Goal: Information Seeking & Learning: Learn about a topic

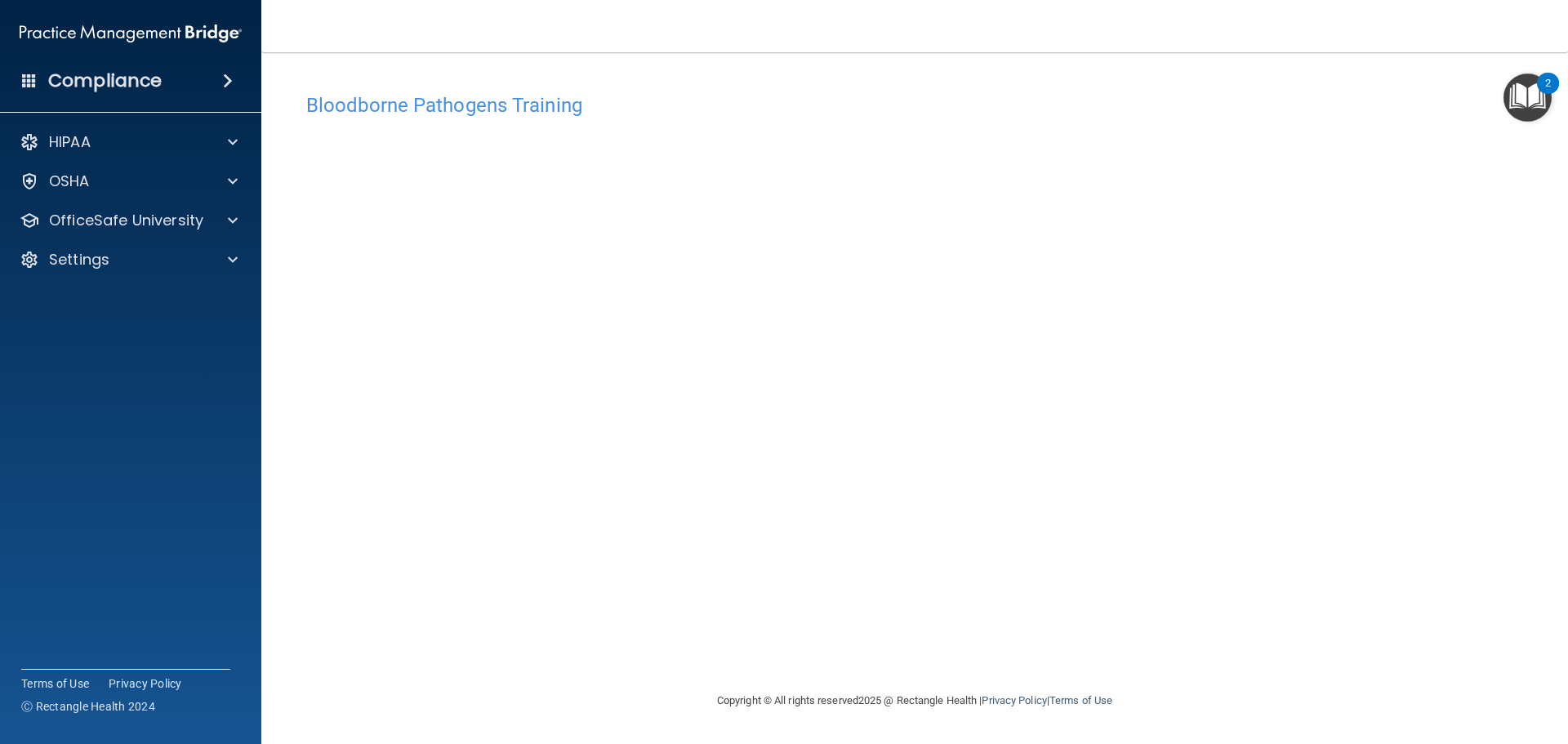
click at [387, 111] on h4 "Bloodborne Pathogens Training" at bounding box center [914, 105] width 1217 height 21
click at [1530, 106] on img "Open Resource Center, 2 new notifications" at bounding box center [1527, 97] width 49 height 49
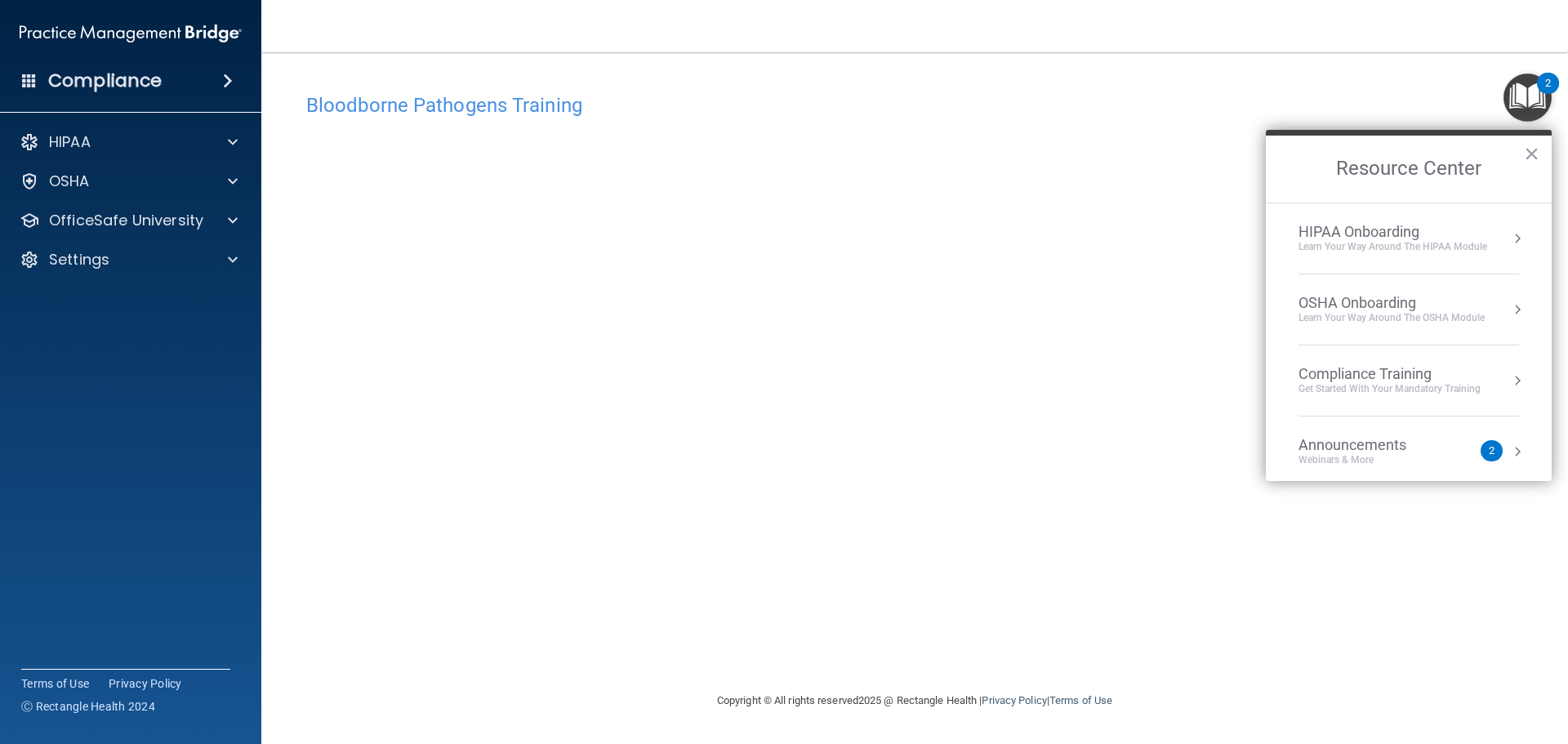
click at [1516, 304] on ol "HIPAA Onboarding Learn Your Way around the HIPAA module OSHA Onboarding Learn y…" at bounding box center [1409, 342] width 286 height 279
click at [1387, 309] on div "OSHA Onboarding" at bounding box center [1392, 303] width 186 height 18
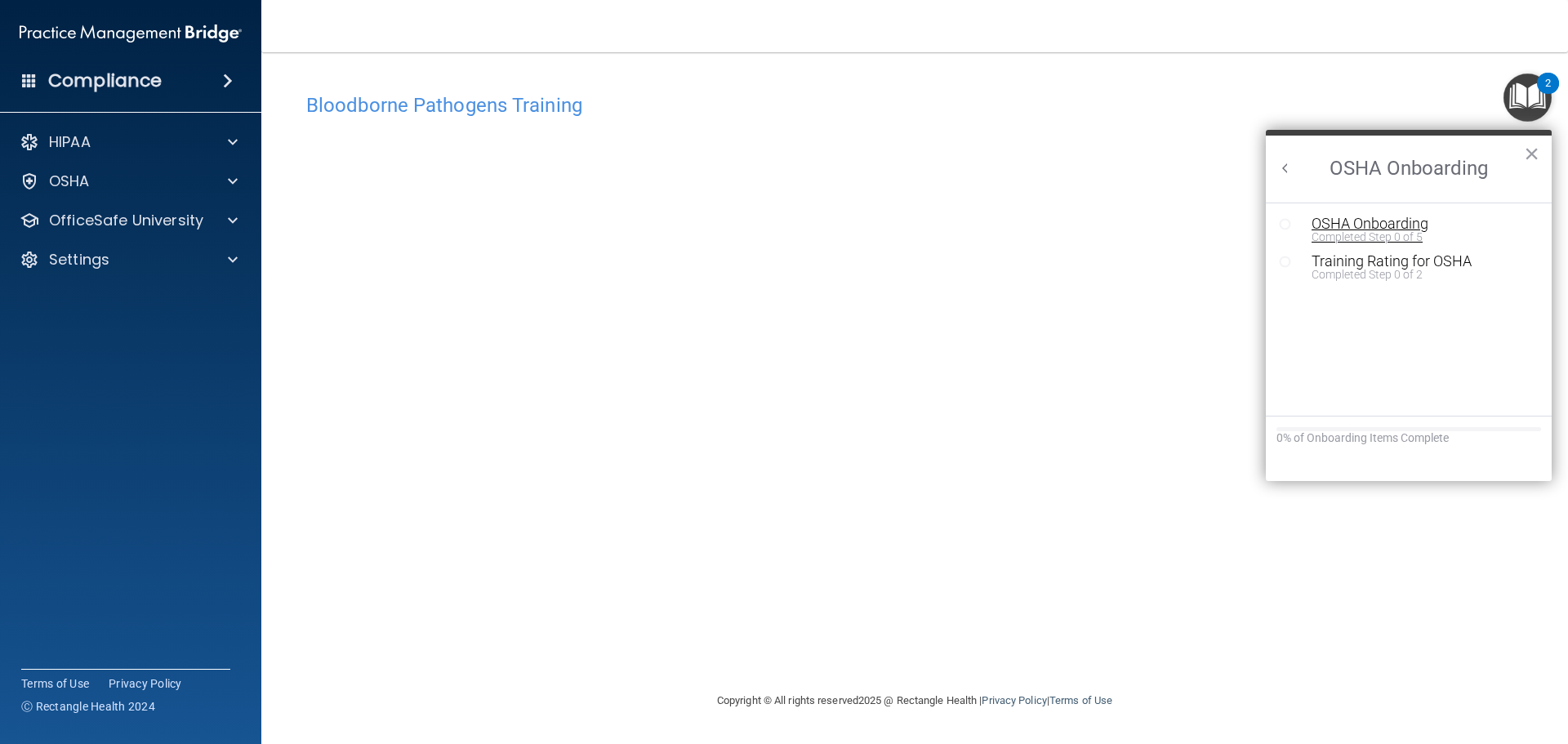
click at [1365, 231] on div "Completed Step 0 of 5" at bounding box center [1420, 236] width 219 height 11
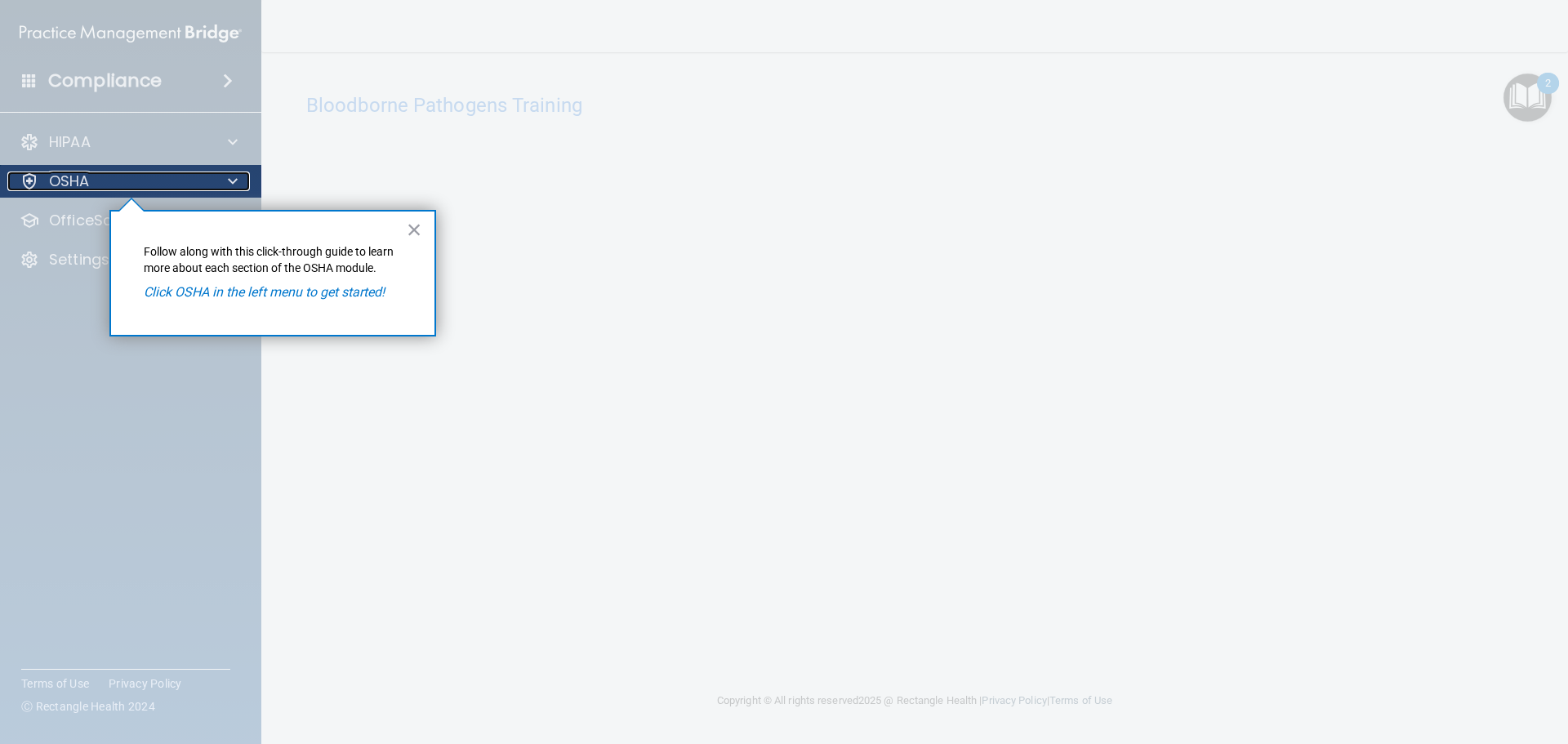
click at [84, 184] on p "OSHA" at bounding box center [69, 181] width 41 height 20
click at [411, 233] on button "×" at bounding box center [414, 229] width 15 height 26
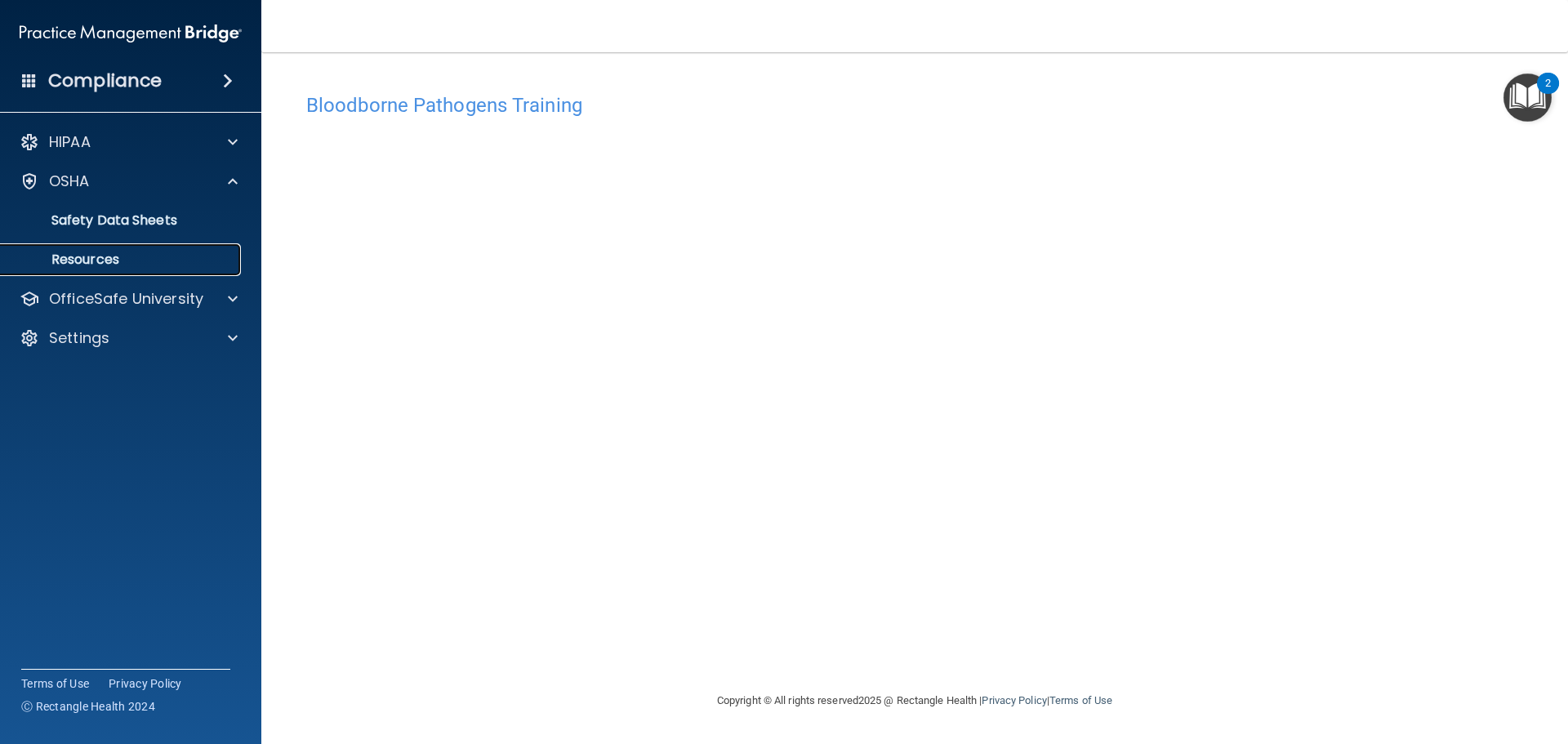
click at [105, 262] on p "Resources" at bounding box center [121, 259] width 223 height 16
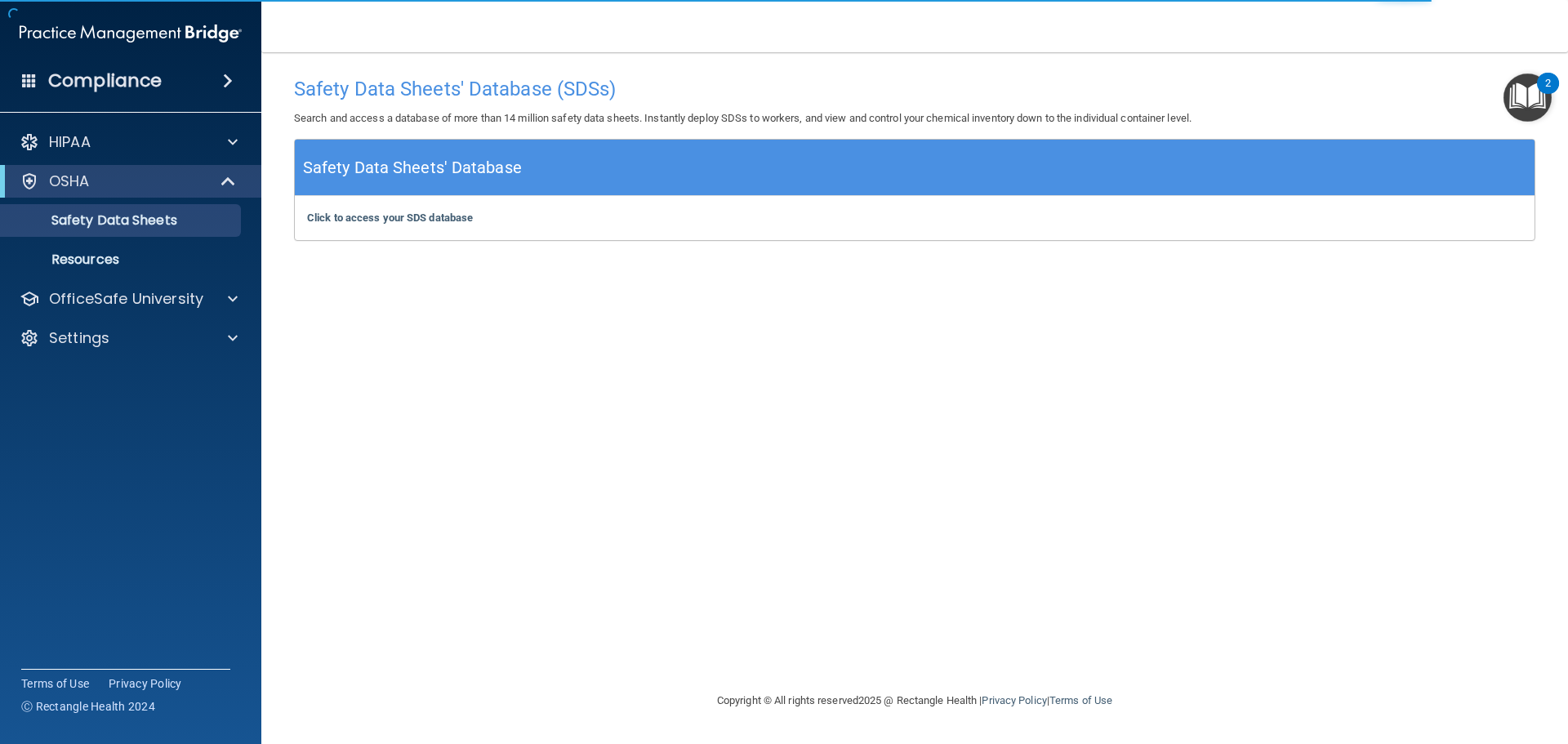
click at [1505, 101] on img "Open Resource Center, 2 new notifications" at bounding box center [1527, 97] width 49 height 49
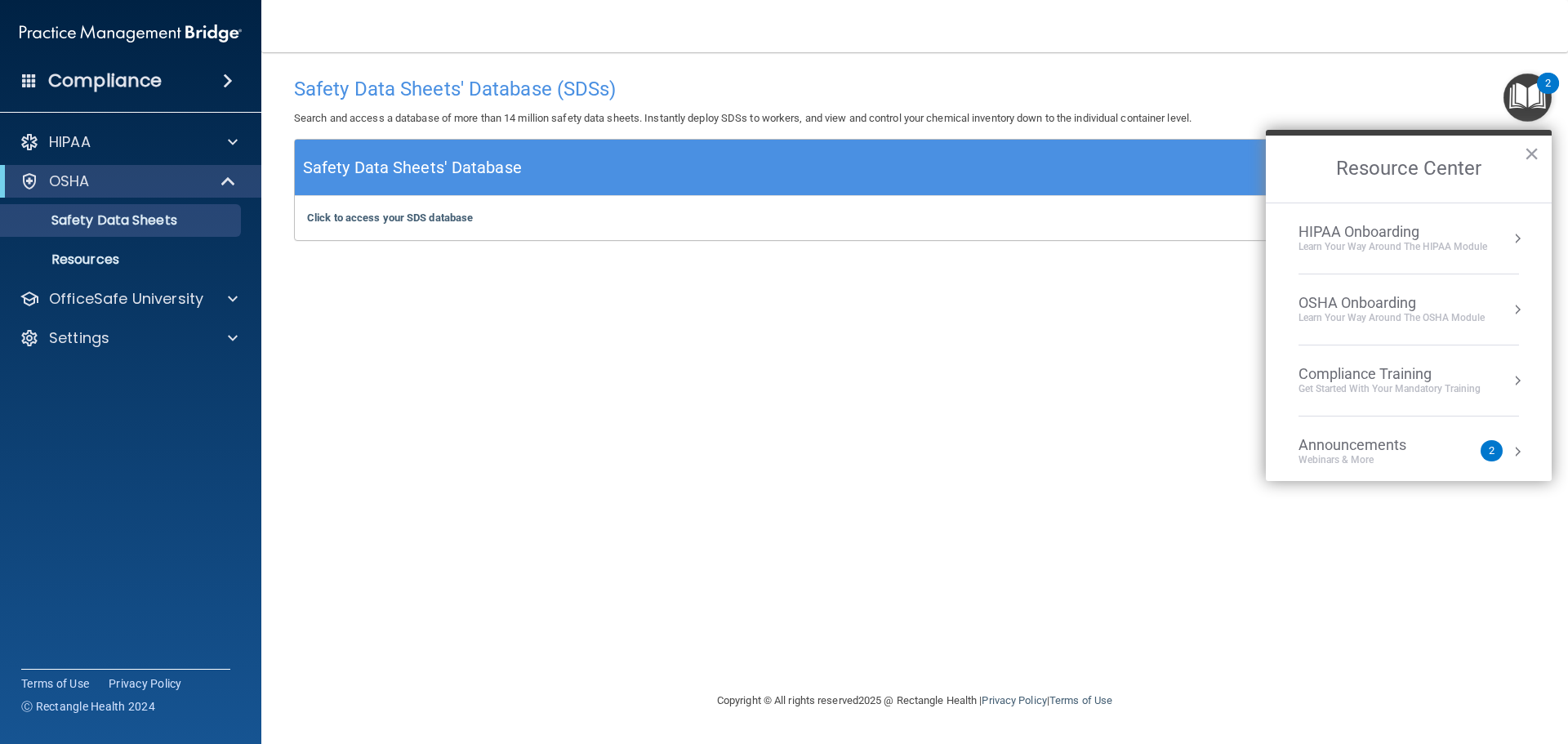
click at [1450, 295] on div "OSHA Onboarding" at bounding box center [1392, 303] width 186 height 18
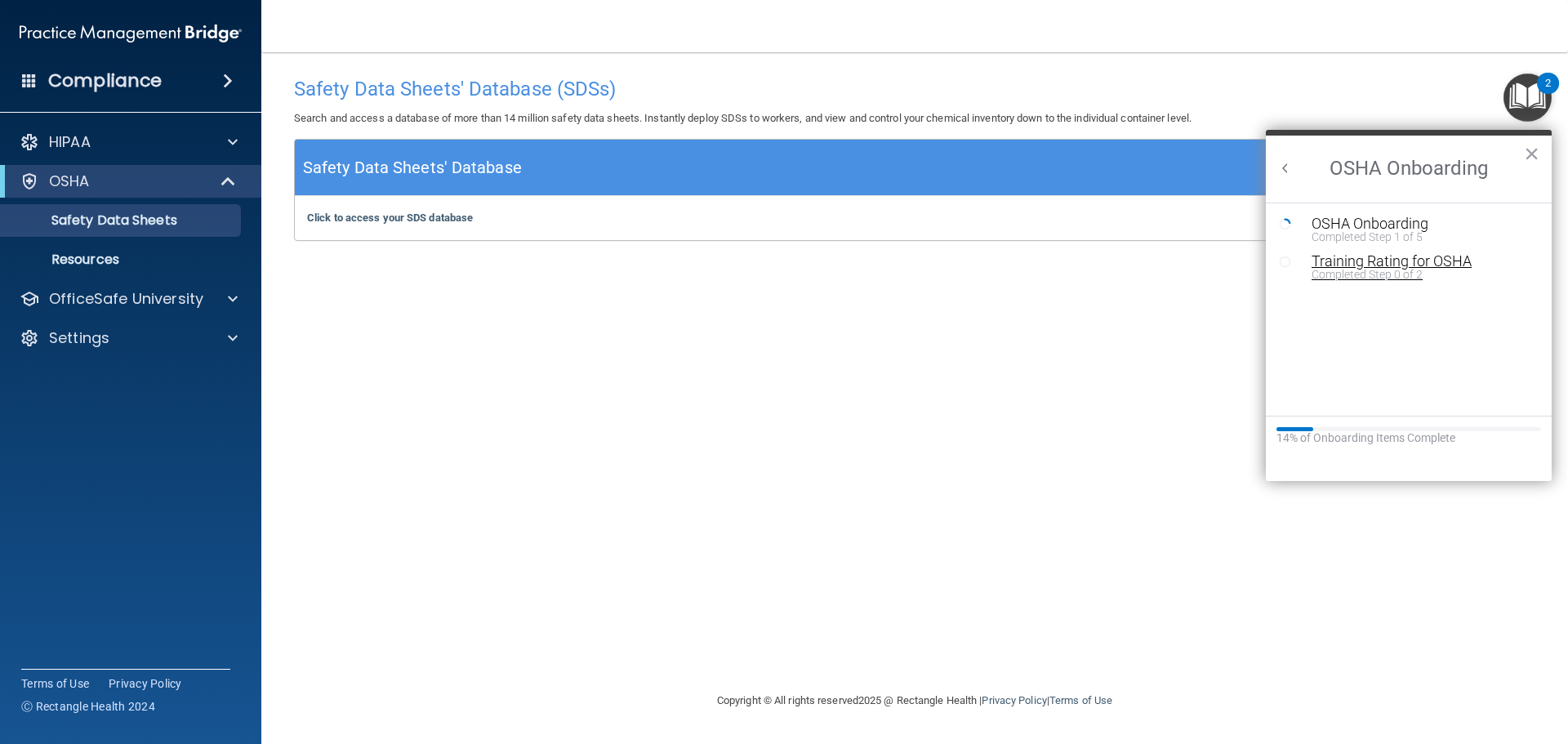
click at [1387, 265] on div "Training Rating for OSHA" at bounding box center [1420, 261] width 219 height 14
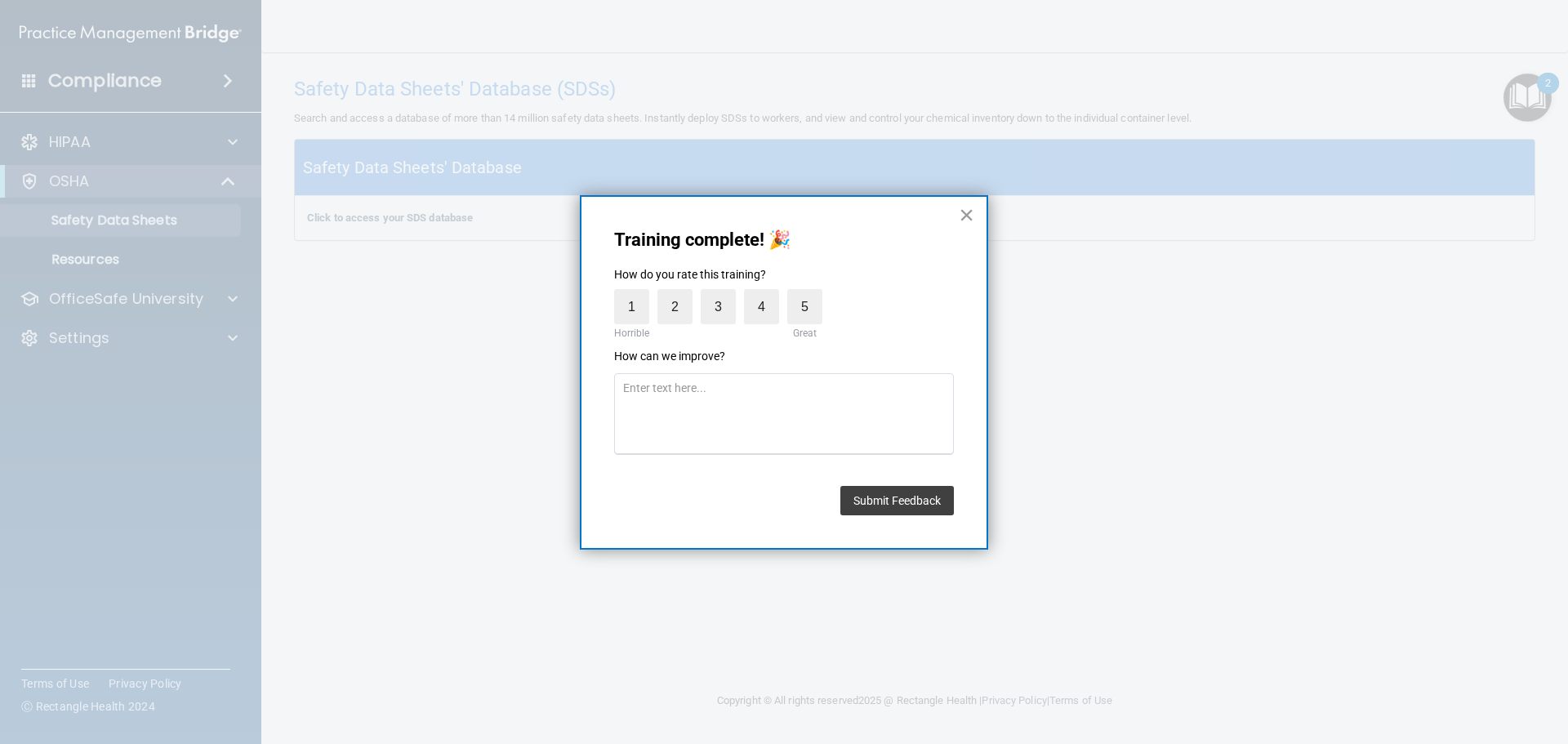
click at [963, 213] on button "×" at bounding box center [967, 215] width 15 height 26
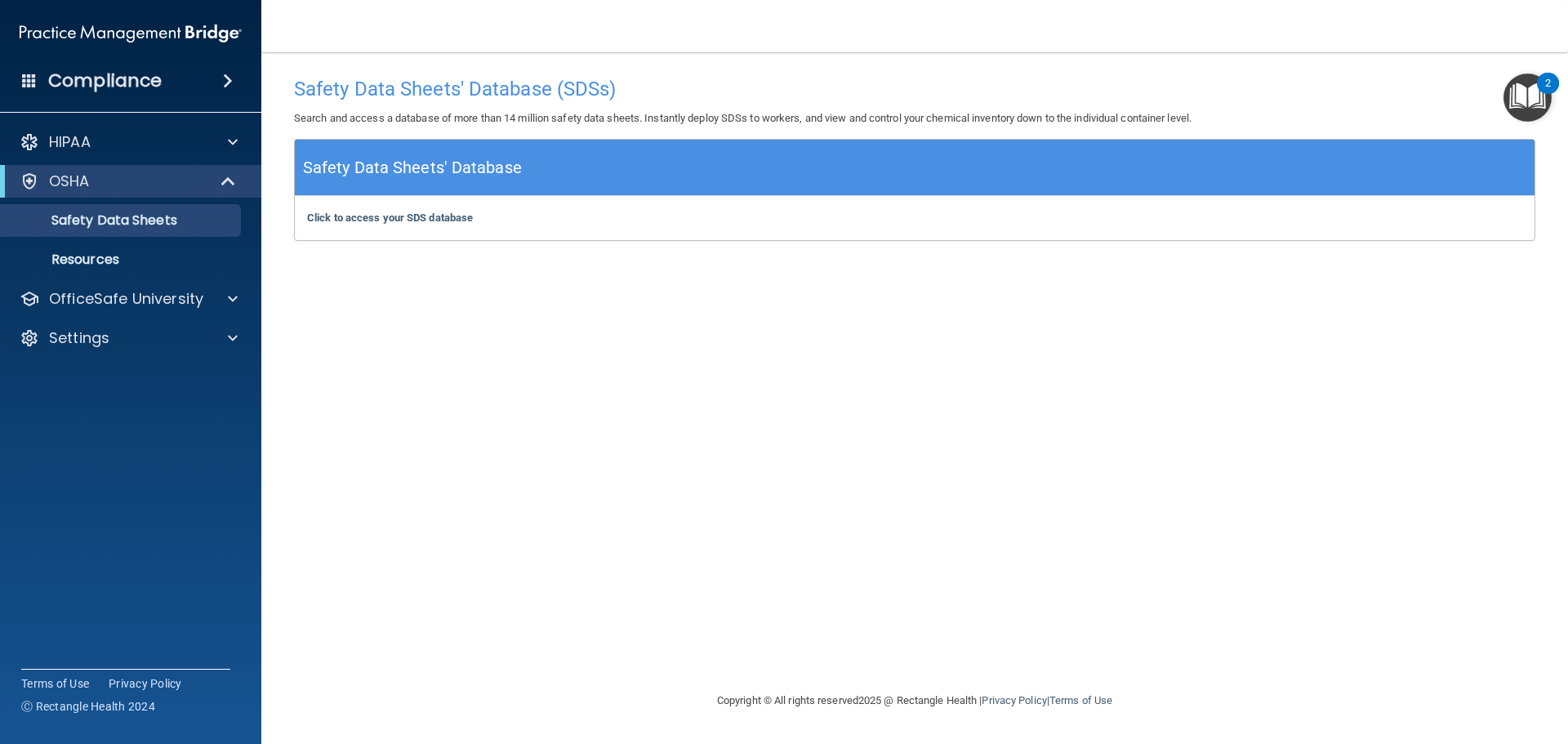
click at [1541, 102] on img "Open Resource Center, 2 new notifications" at bounding box center [1527, 97] width 49 height 49
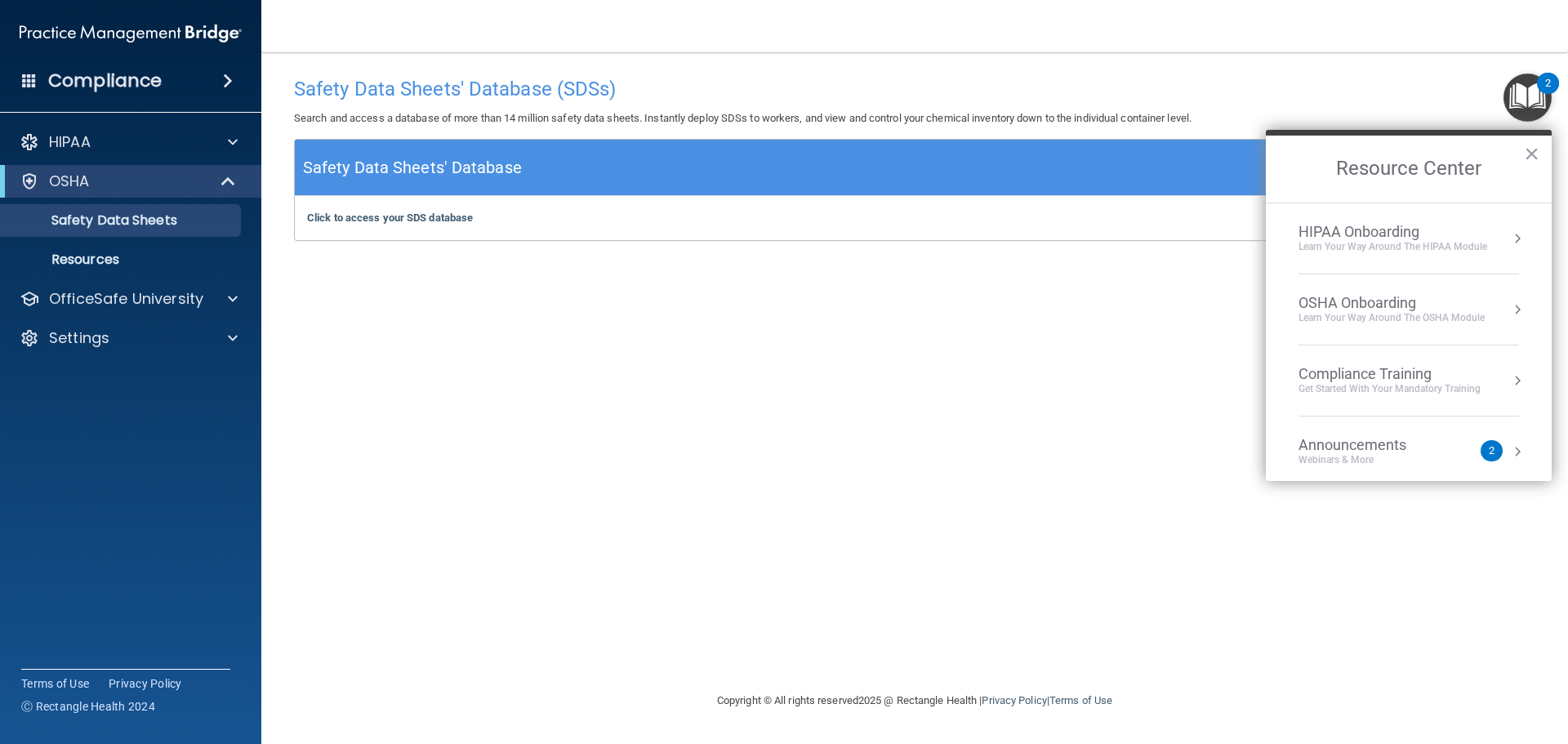
click at [1405, 309] on div "OSHA Onboarding" at bounding box center [1392, 303] width 186 height 18
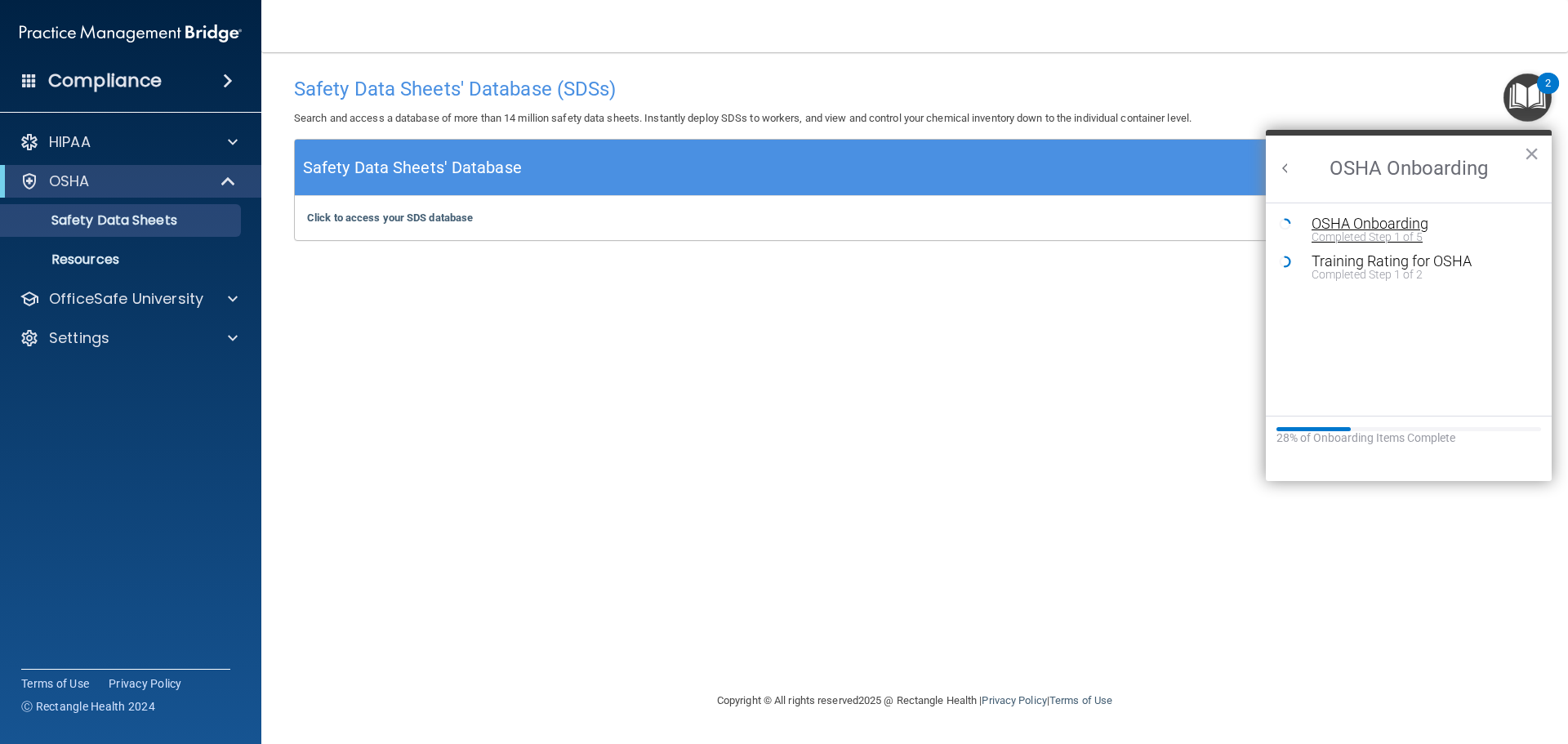
click at [1349, 226] on div "OSHA Onboarding" at bounding box center [1420, 223] width 219 height 14
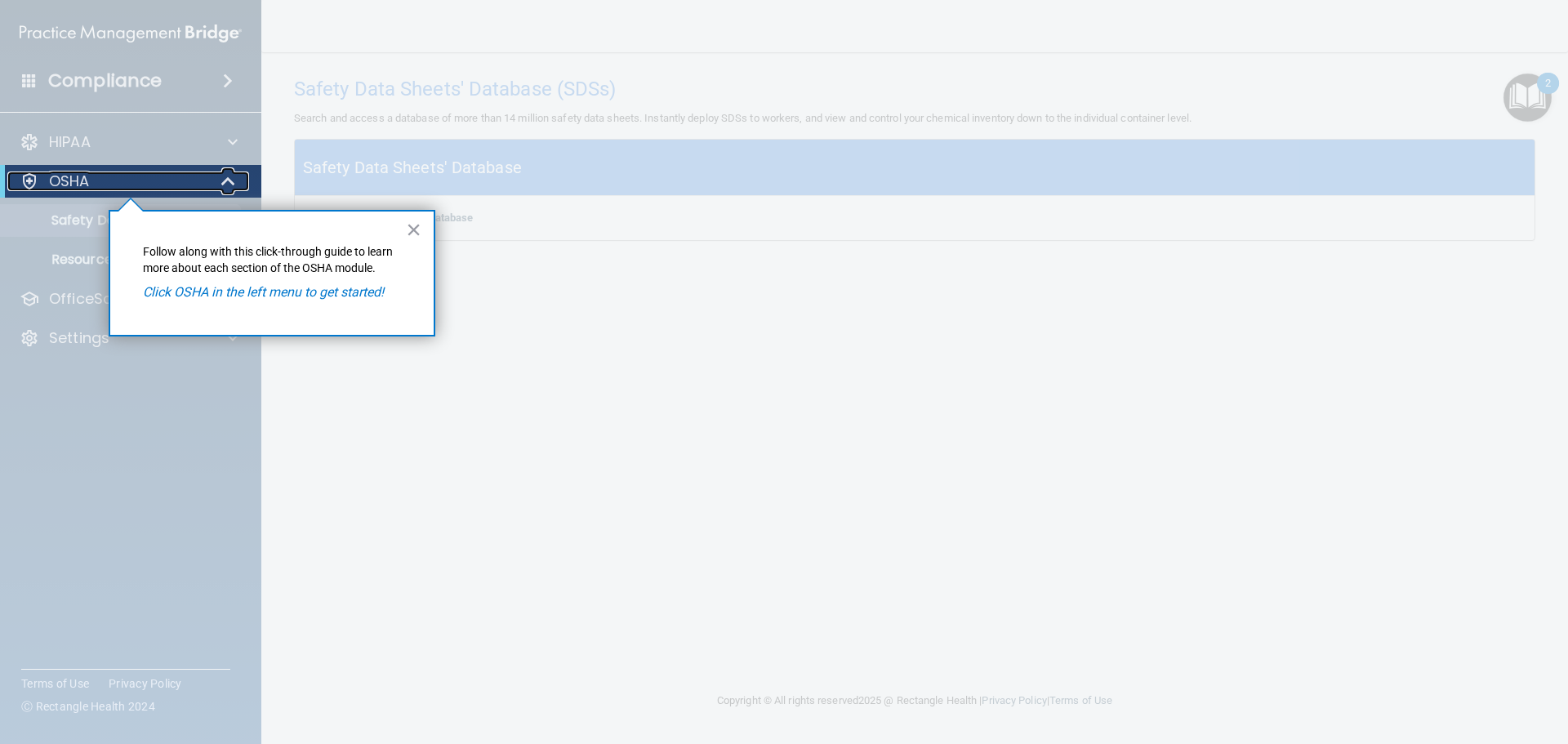
click at [157, 184] on div "OSHA" at bounding box center [108, 181] width 202 height 20
click at [157, 186] on div "OSHA" at bounding box center [108, 181] width 202 height 20
click at [326, 291] on em "Click OSHA in the left menu to get started!" at bounding box center [263, 291] width 241 height 15
click at [335, 261] on p "Follow along with this click-through guide to learn more about each section of …" at bounding box center [272, 259] width 258 height 32
click at [420, 222] on button "×" at bounding box center [414, 229] width 15 height 26
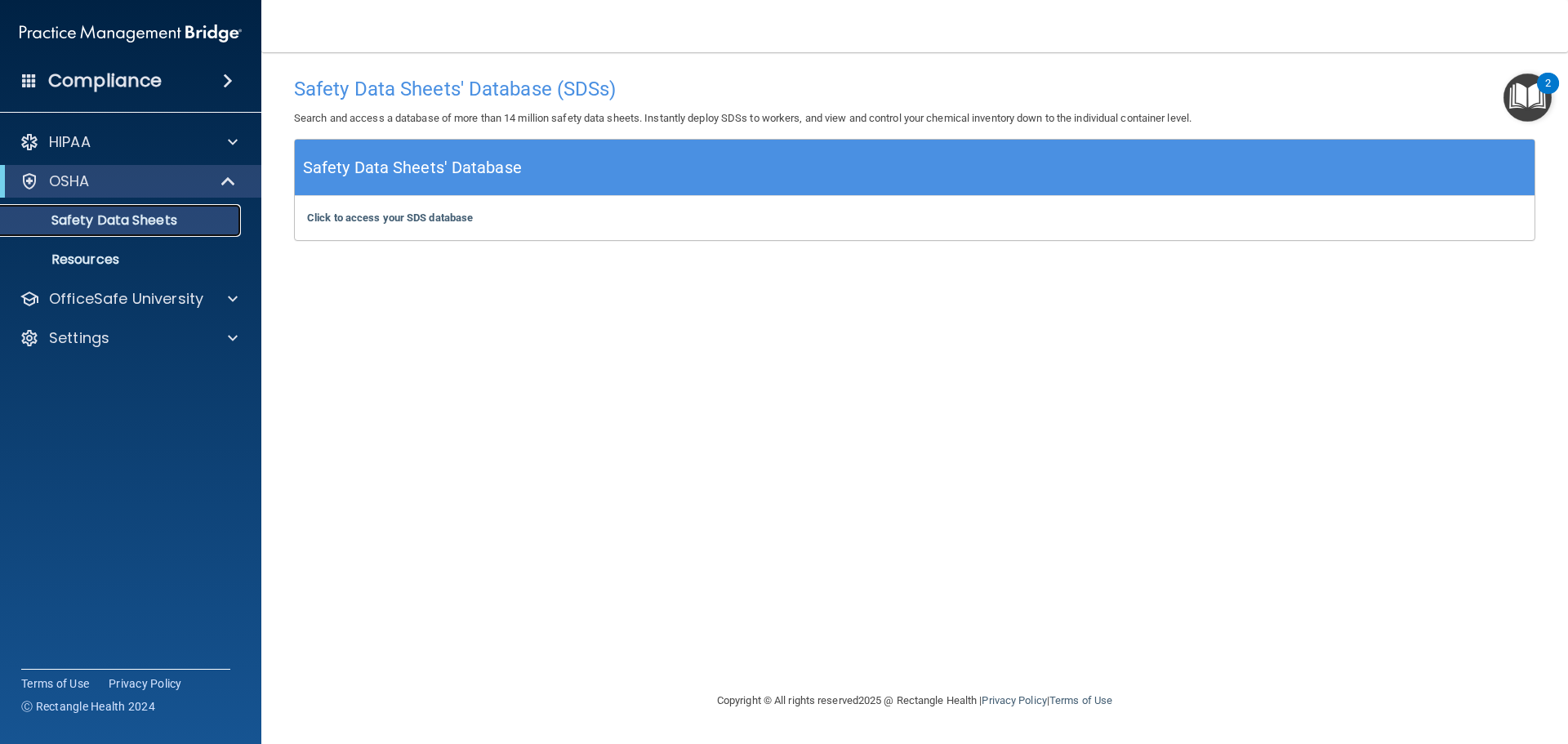
click at [140, 212] on p "Safety Data Sheets" at bounding box center [121, 220] width 223 height 16
click at [137, 188] on div "OSHA" at bounding box center [108, 181] width 202 height 20
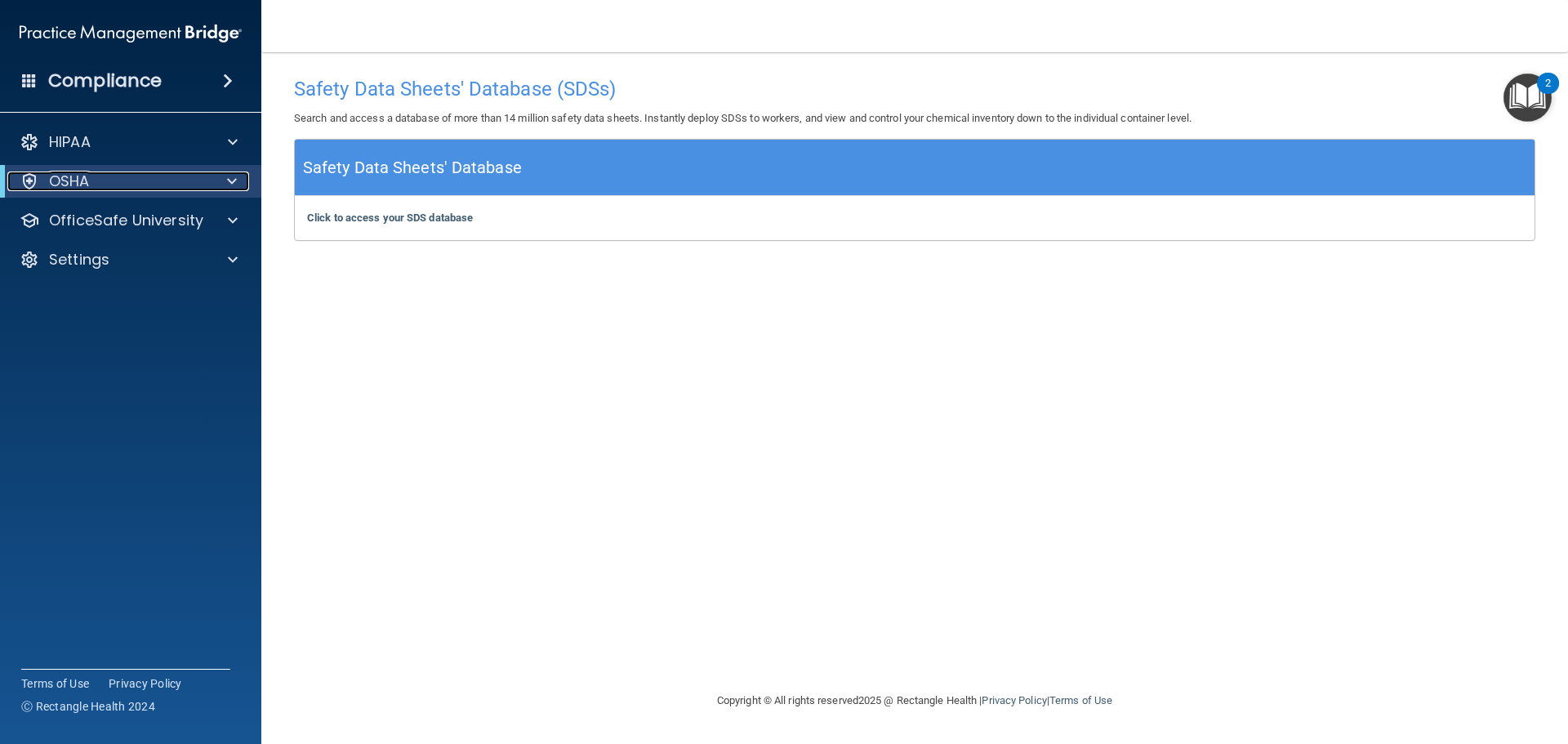
click at [137, 188] on div "OSHA" at bounding box center [108, 181] width 202 height 20
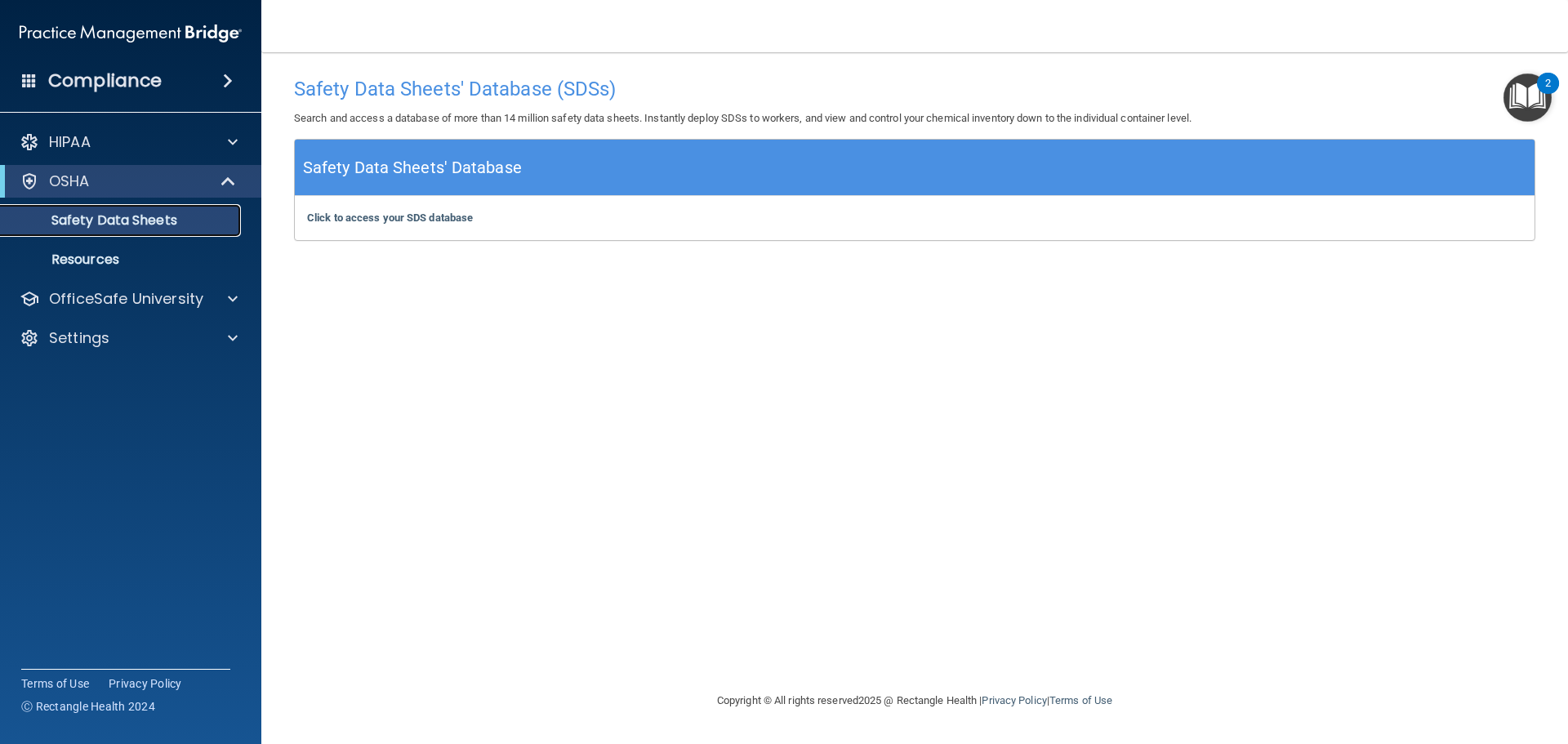
click at [125, 223] on p "Safety Data Sheets" at bounding box center [121, 220] width 223 height 16
click at [107, 265] on p "Resources" at bounding box center [121, 259] width 223 height 16
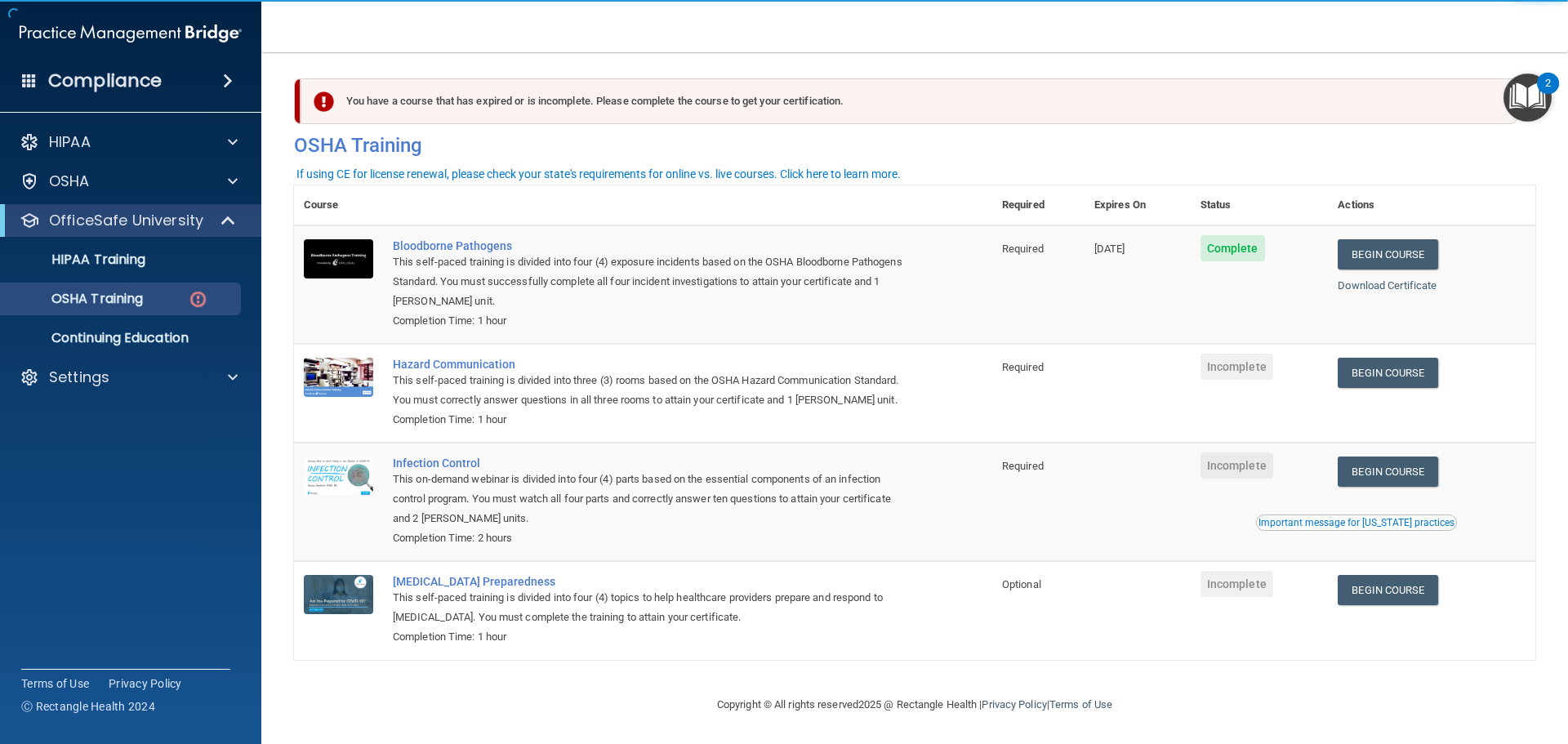
scroll to position [27, 0]
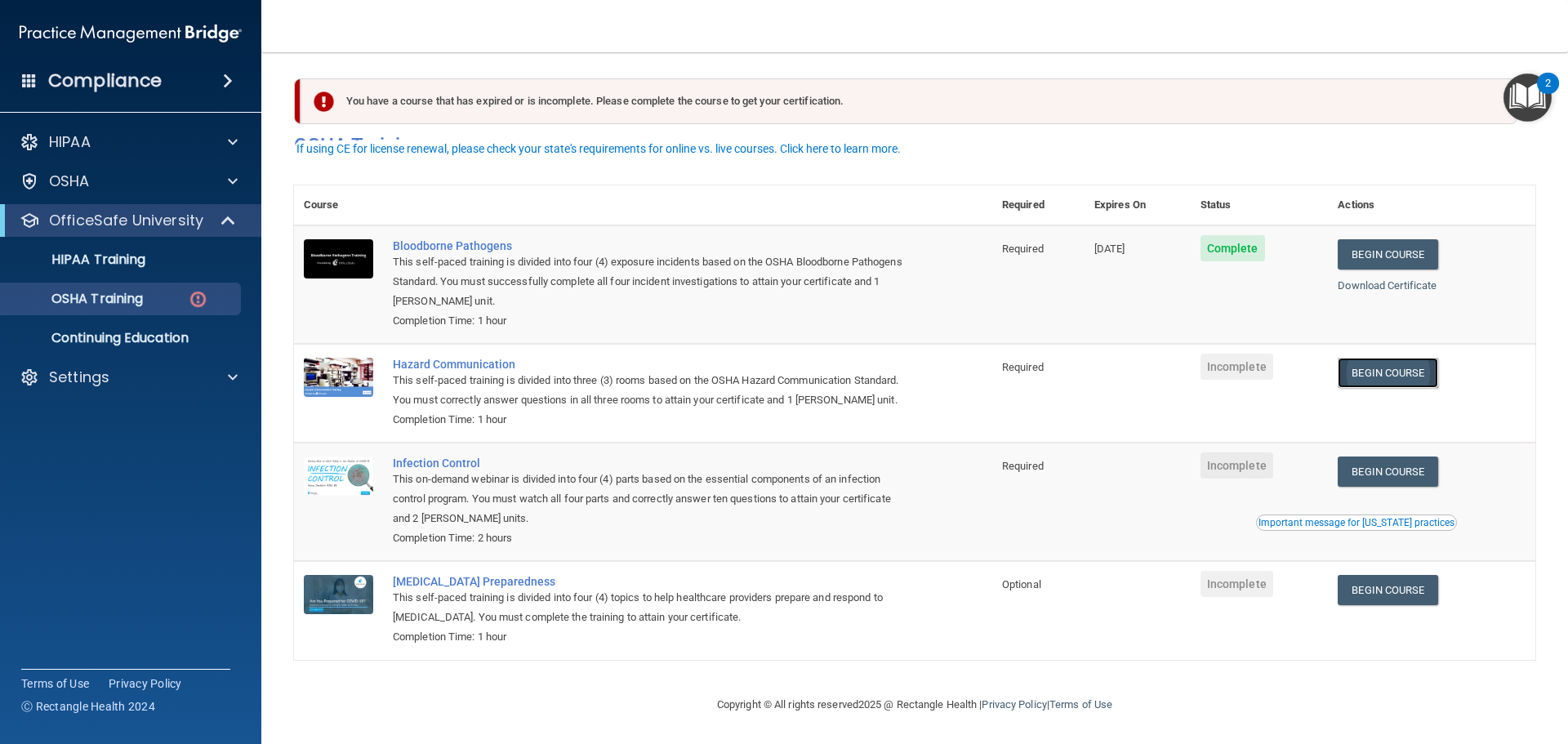
click at [1426, 358] on link "Begin Course" at bounding box center [1387, 372] width 100 height 30
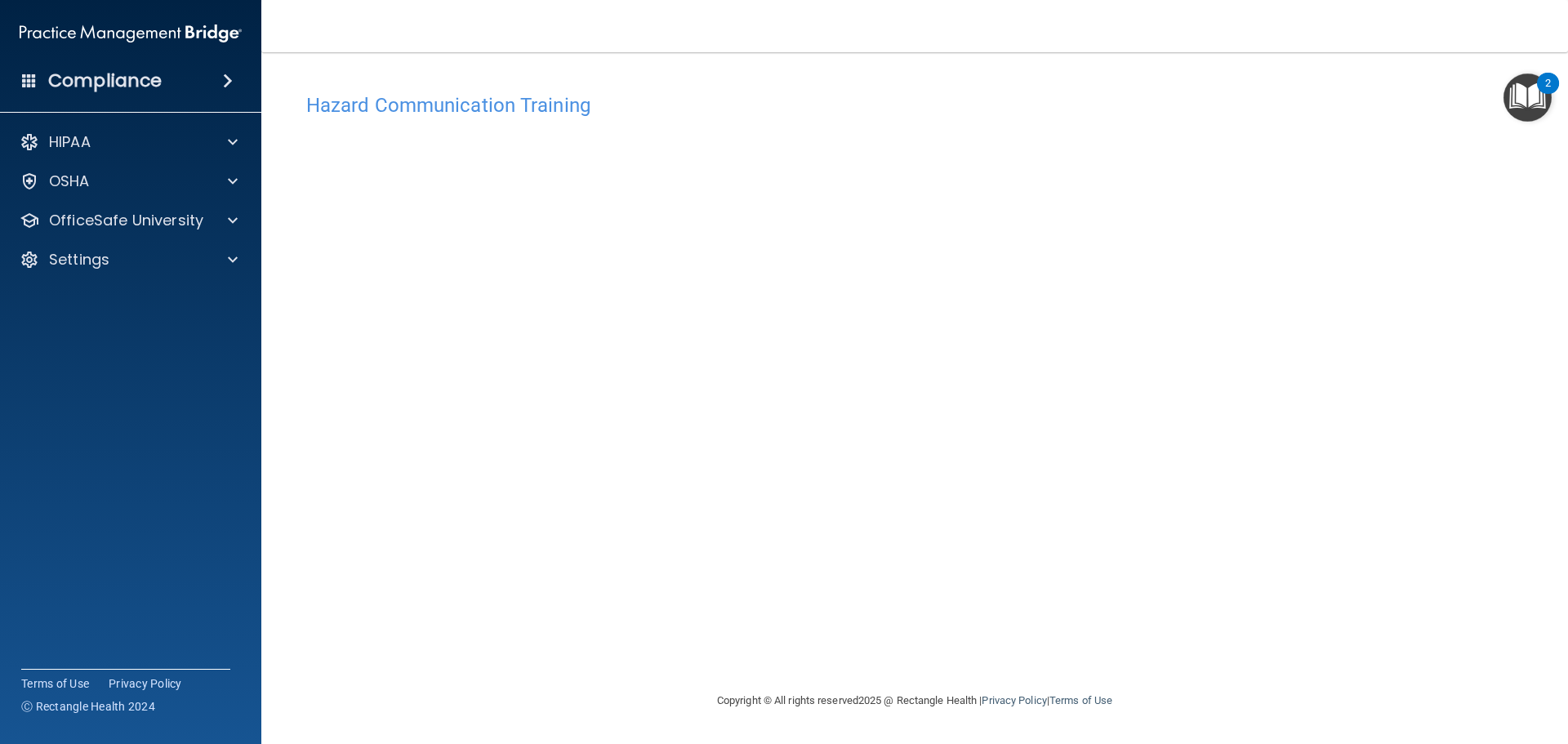
drag, startPoint x: 1336, startPoint y: 394, endPoint x: 1328, endPoint y: 389, distance: 9.4
click at [1336, 394] on div "Hazard Communication Training This course doesn’t expire until . Are you sure y…" at bounding box center [915, 388] width 1241 height 606
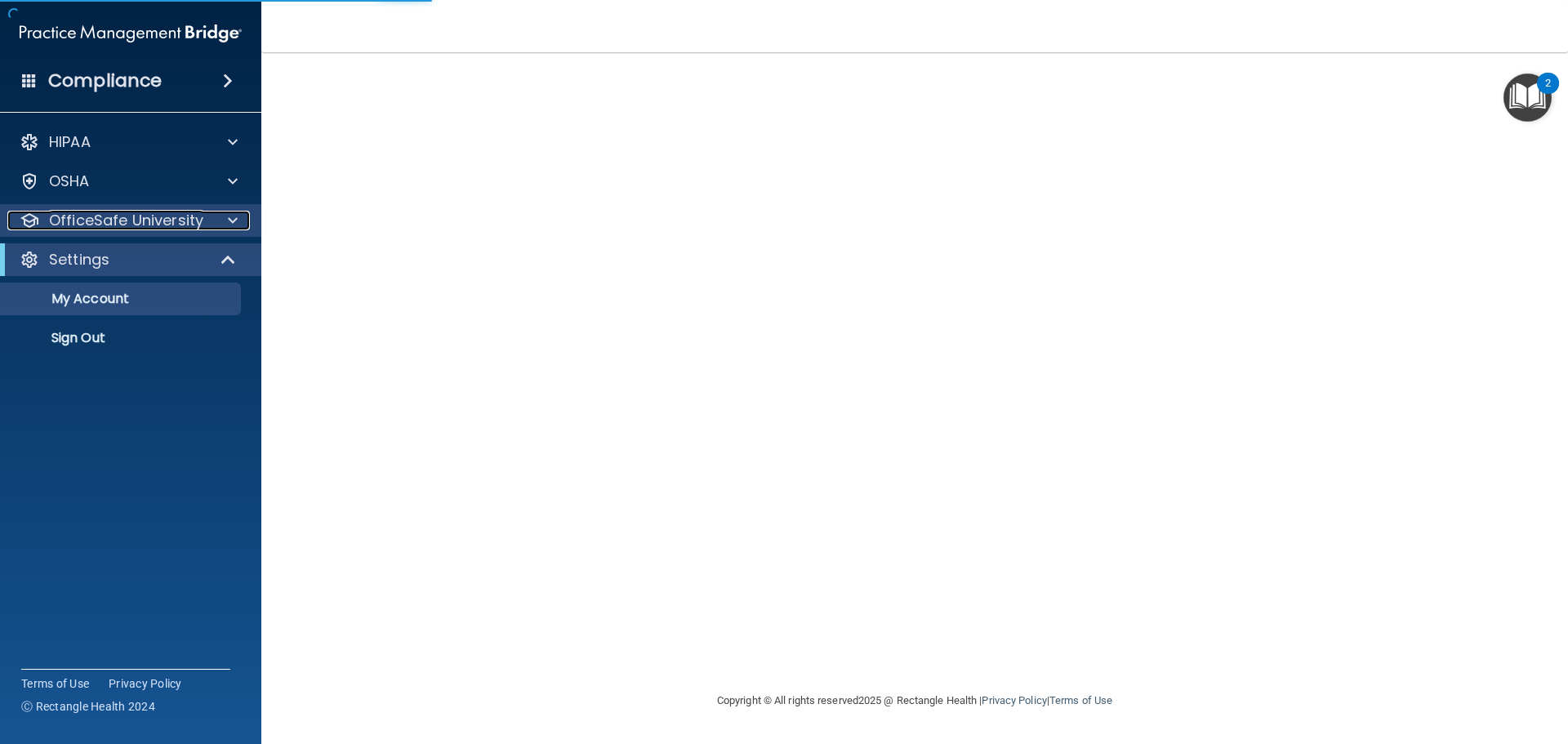
click at [245, 226] on div at bounding box center [230, 220] width 41 height 20
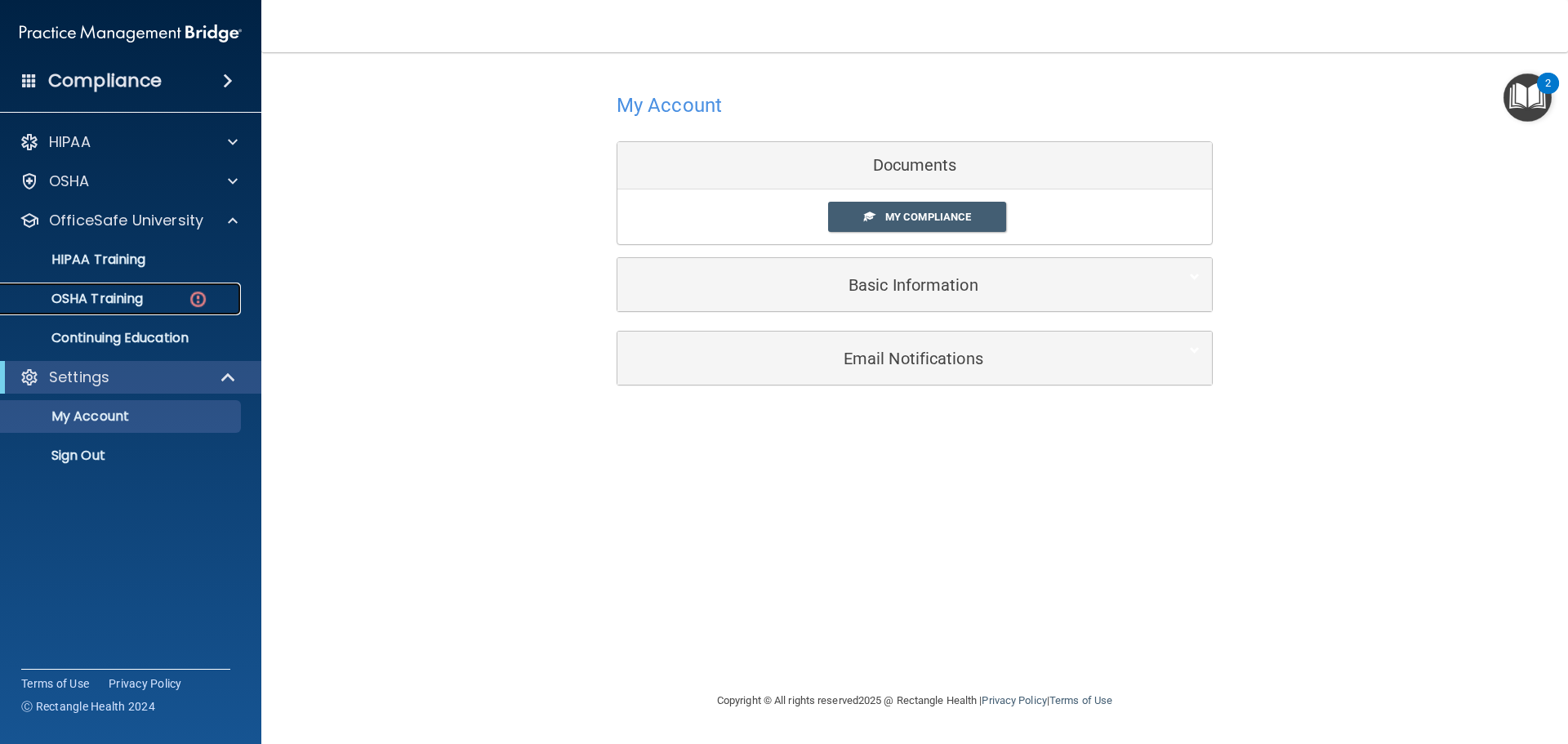
click at [121, 303] on p "OSHA Training" at bounding box center [76, 298] width 132 height 16
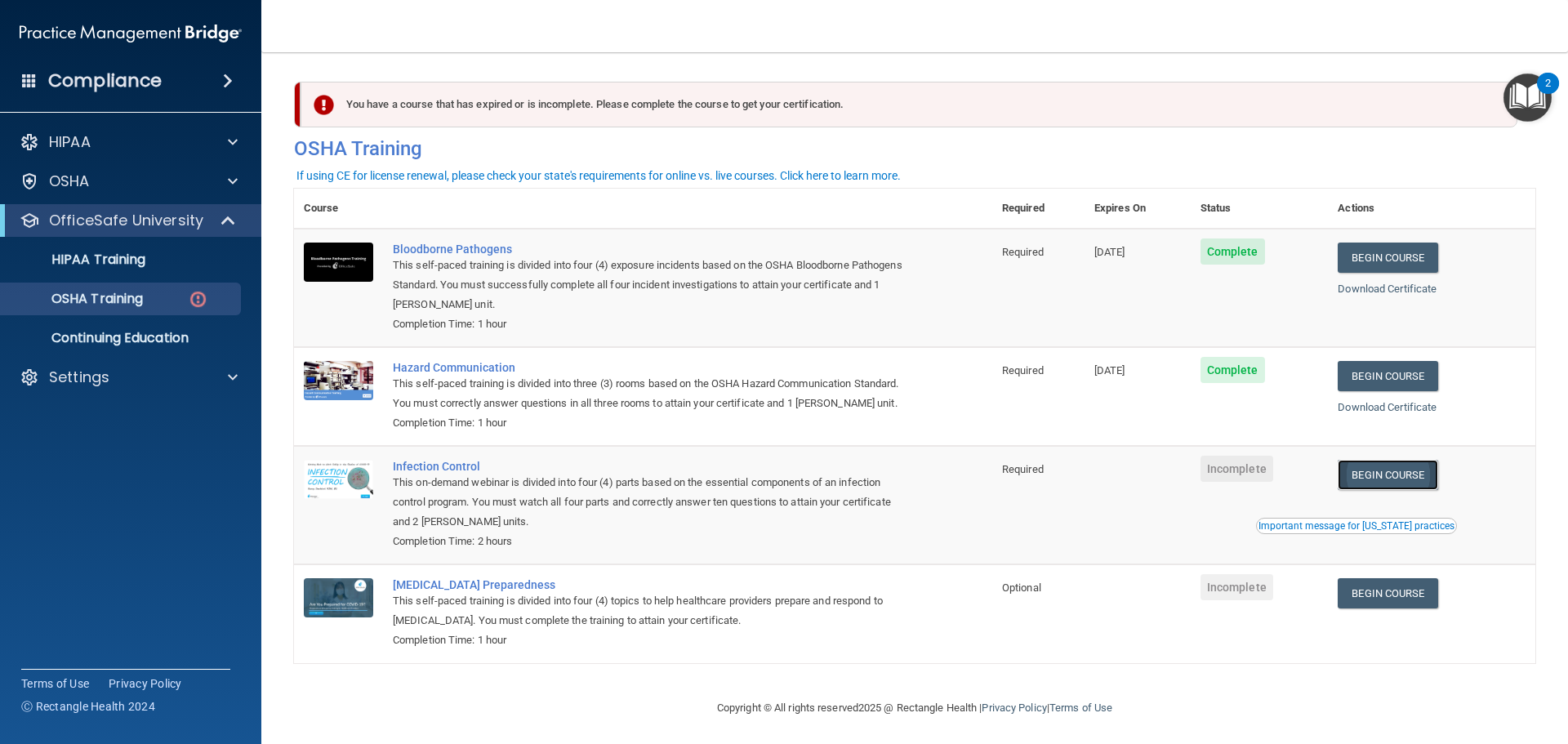
click at [1397, 490] on link "Begin Course" at bounding box center [1387, 474] width 100 height 30
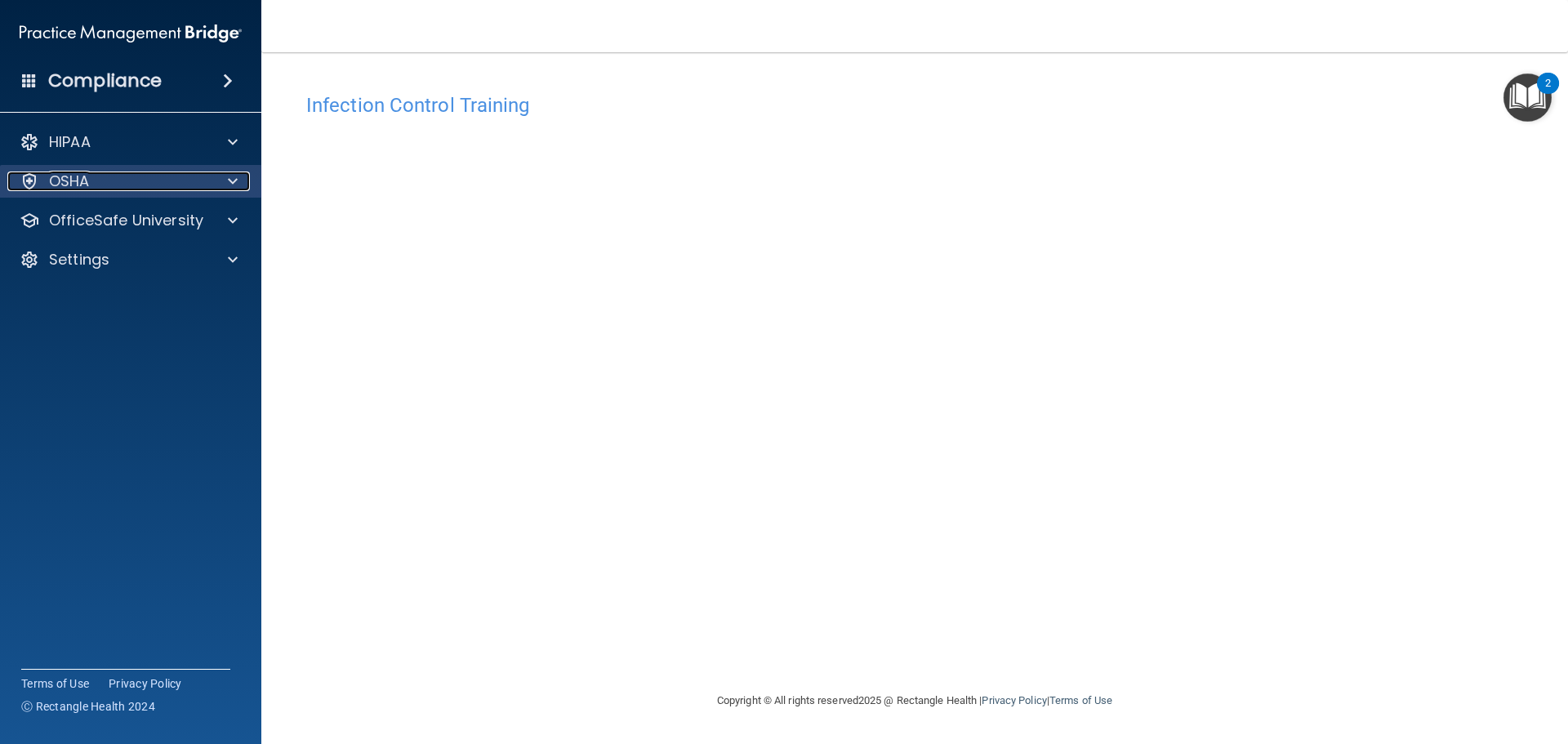
click at [200, 188] on div "OSHA" at bounding box center [109, 181] width 203 height 20
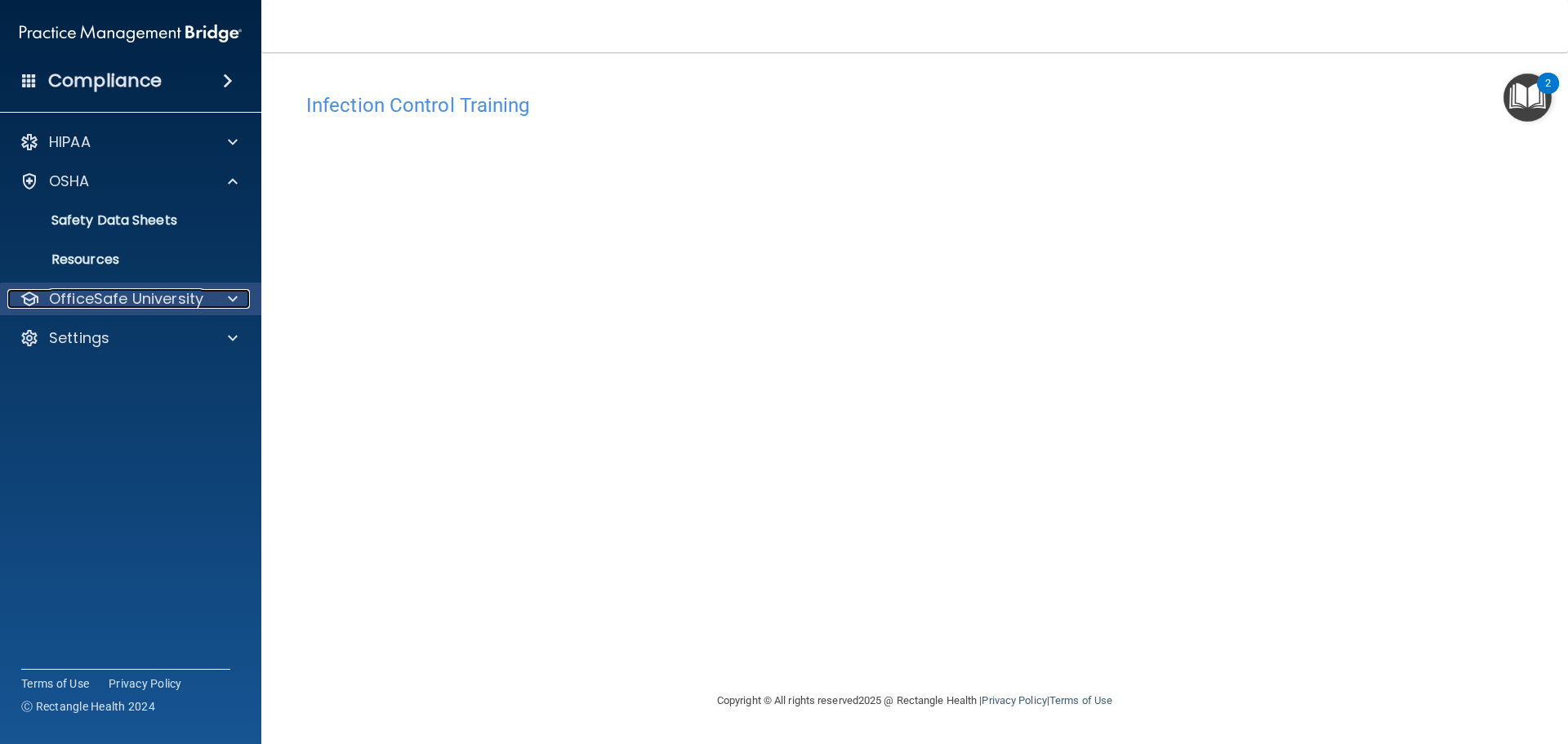
click at [146, 292] on p "OfficeSafe University" at bounding box center [125, 298] width 154 height 20
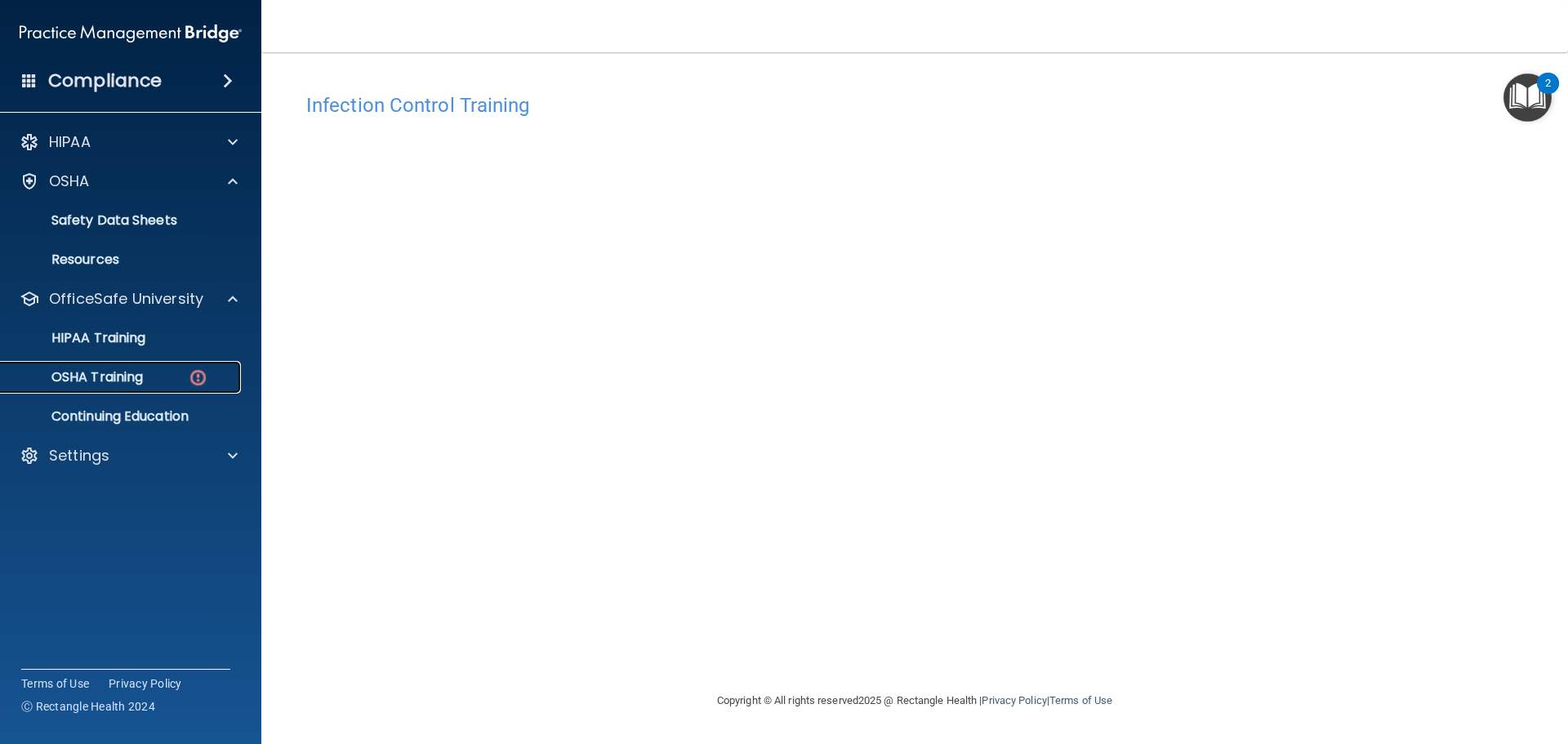
click at [107, 378] on p "OSHA Training" at bounding box center [76, 377] width 132 height 16
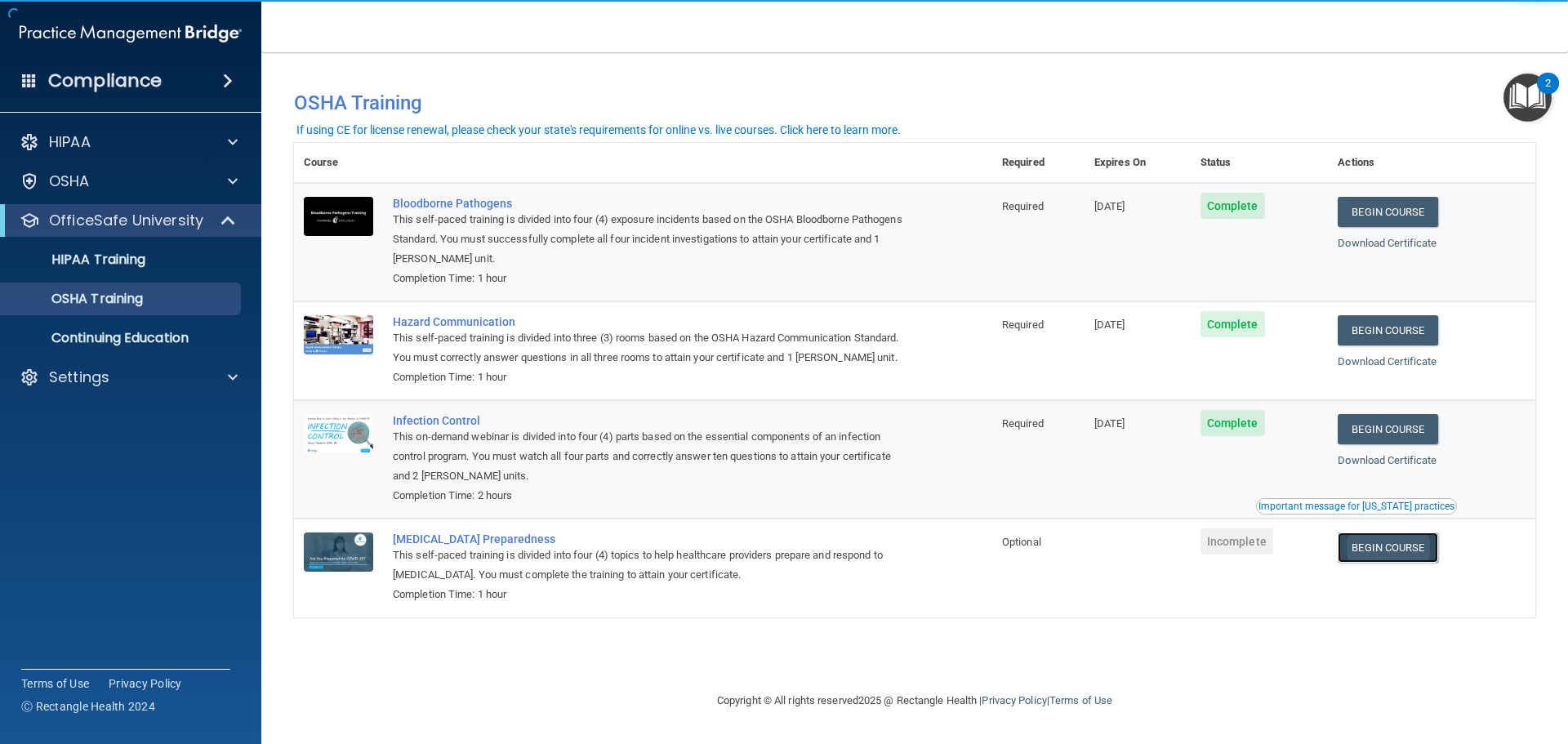
click at [1418, 541] on link "Begin Course" at bounding box center [1387, 547] width 100 height 30
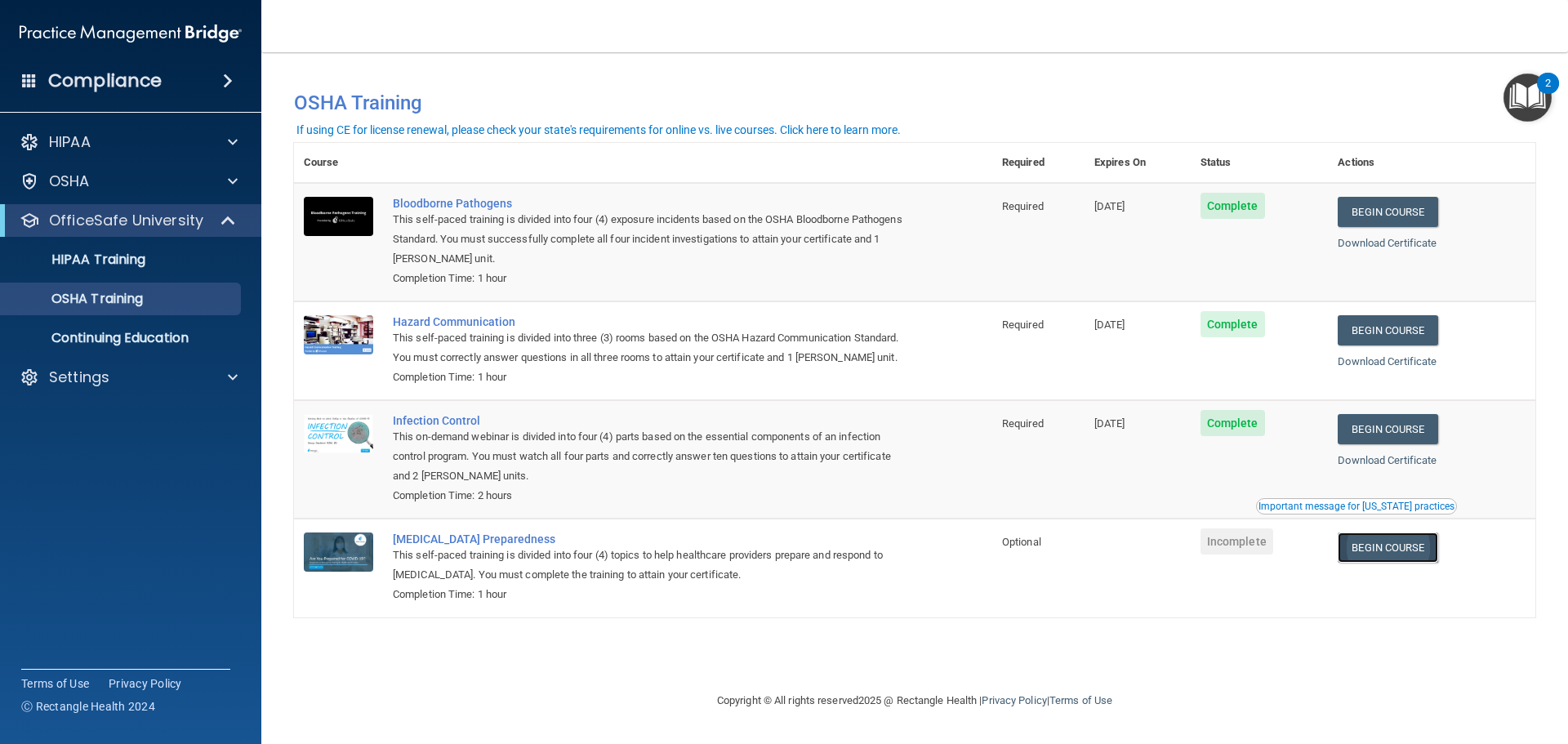
click at [1415, 555] on link "Begin Course" at bounding box center [1387, 547] width 100 height 30
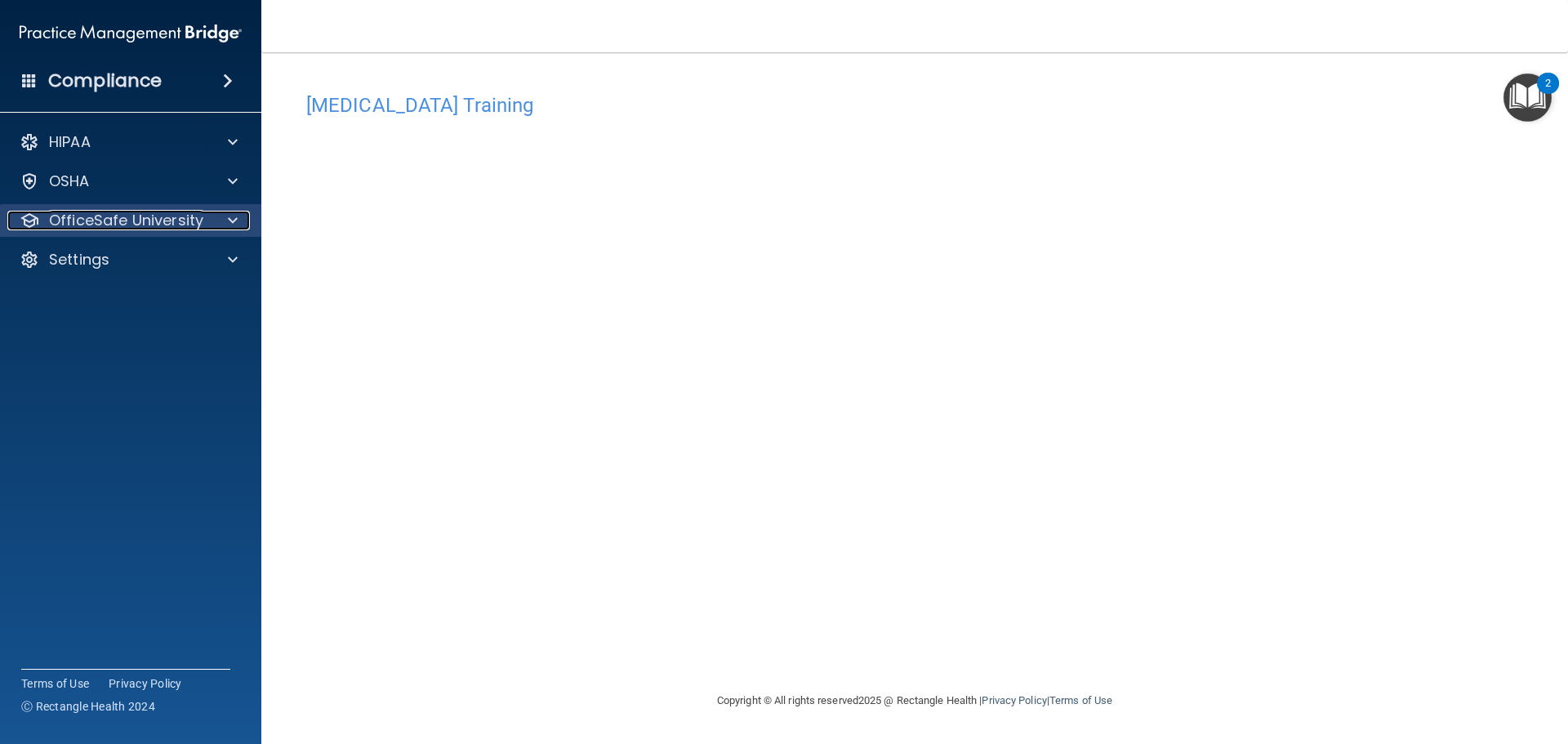
click at [107, 222] on p "OfficeSafe University" at bounding box center [125, 220] width 154 height 20
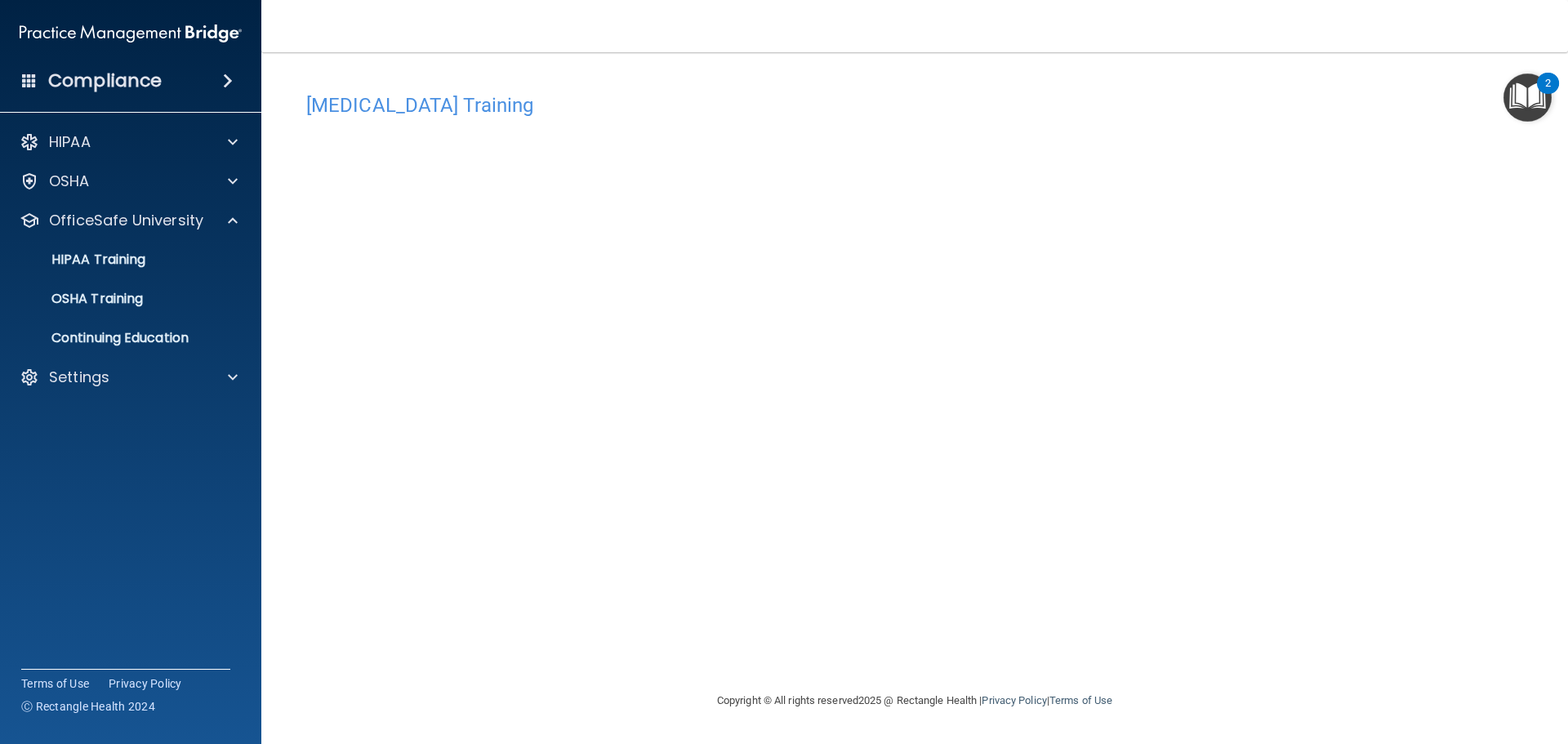
click at [120, 199] on div "HIPAA Documents and Policies Report an Incident Business Associates Emergency P…" at bounding box center [130, 262] width 262 height 287
click at [130, 184] on div "OSHA" at bounding box center [109, 181] width 203 height 20
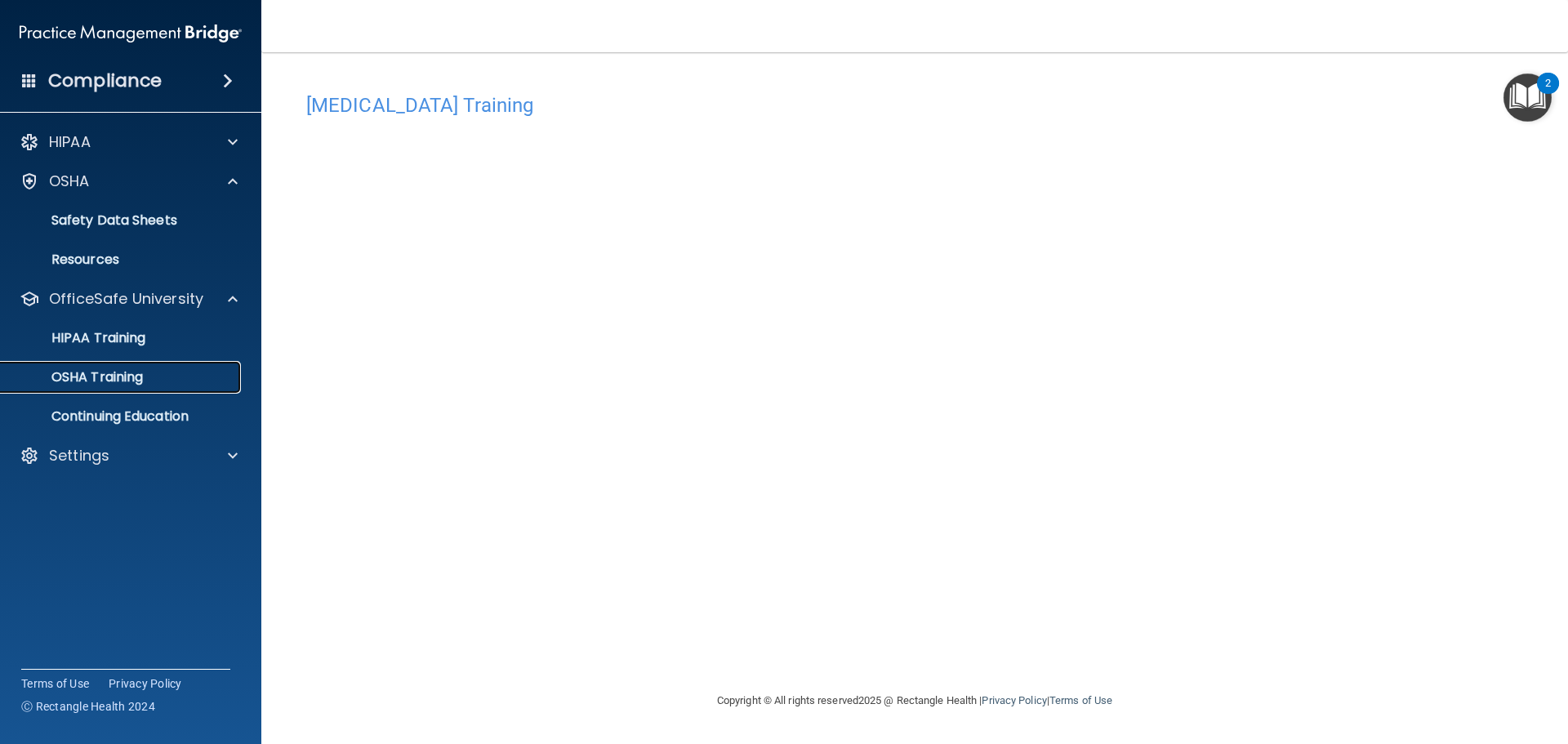
click at [115, 376] on p "OSHA Training" at bounding box center [76, 377] width 132 height 16
